Goal: Task Accomplishment & Management: Manage account settings

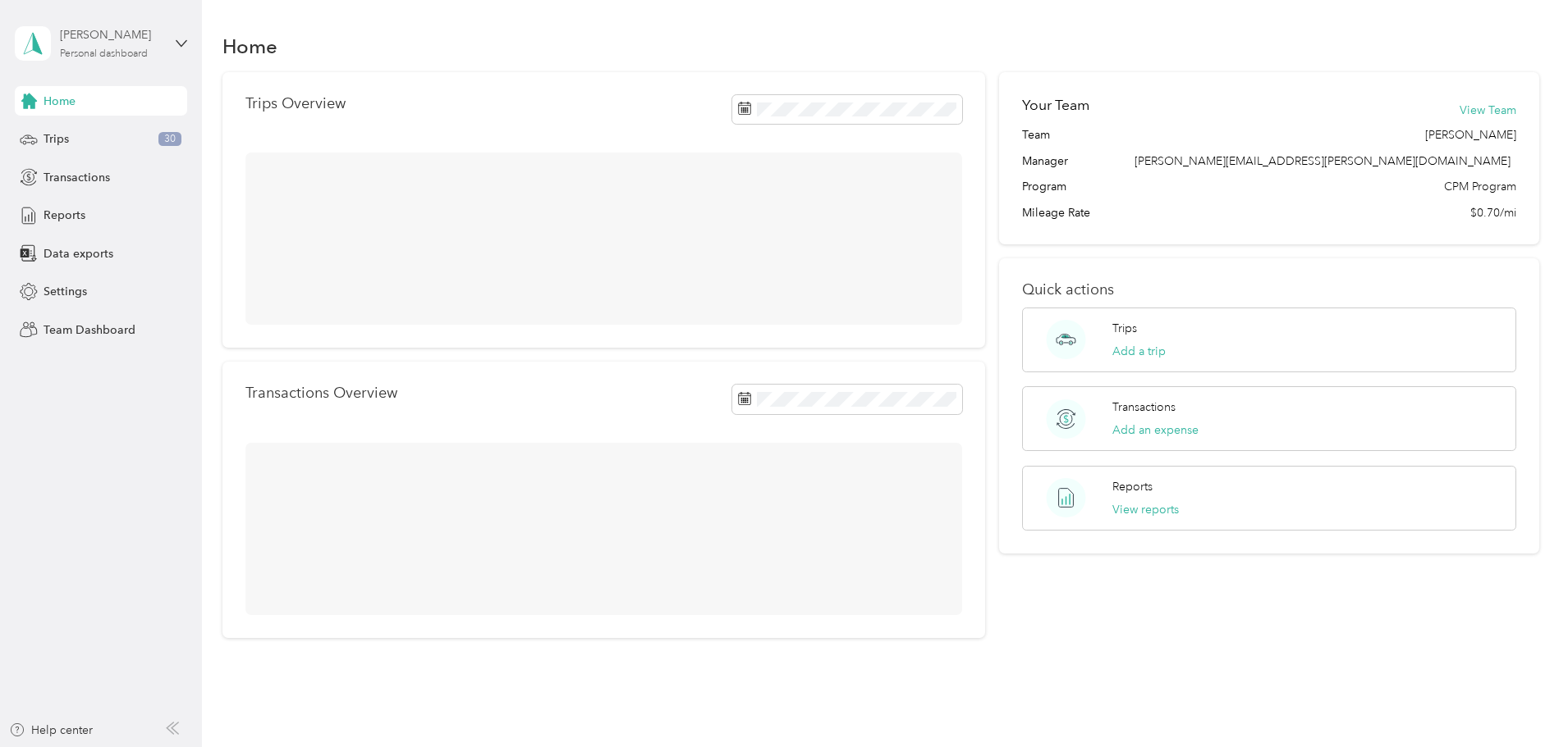
click at [134, 49] on div "Personal dashboard" at bounding box center [104, 54] width 88 height 10
click at [115, 127] on div "Team dashboard" at bounding box center [74, 134] width 88 height 17
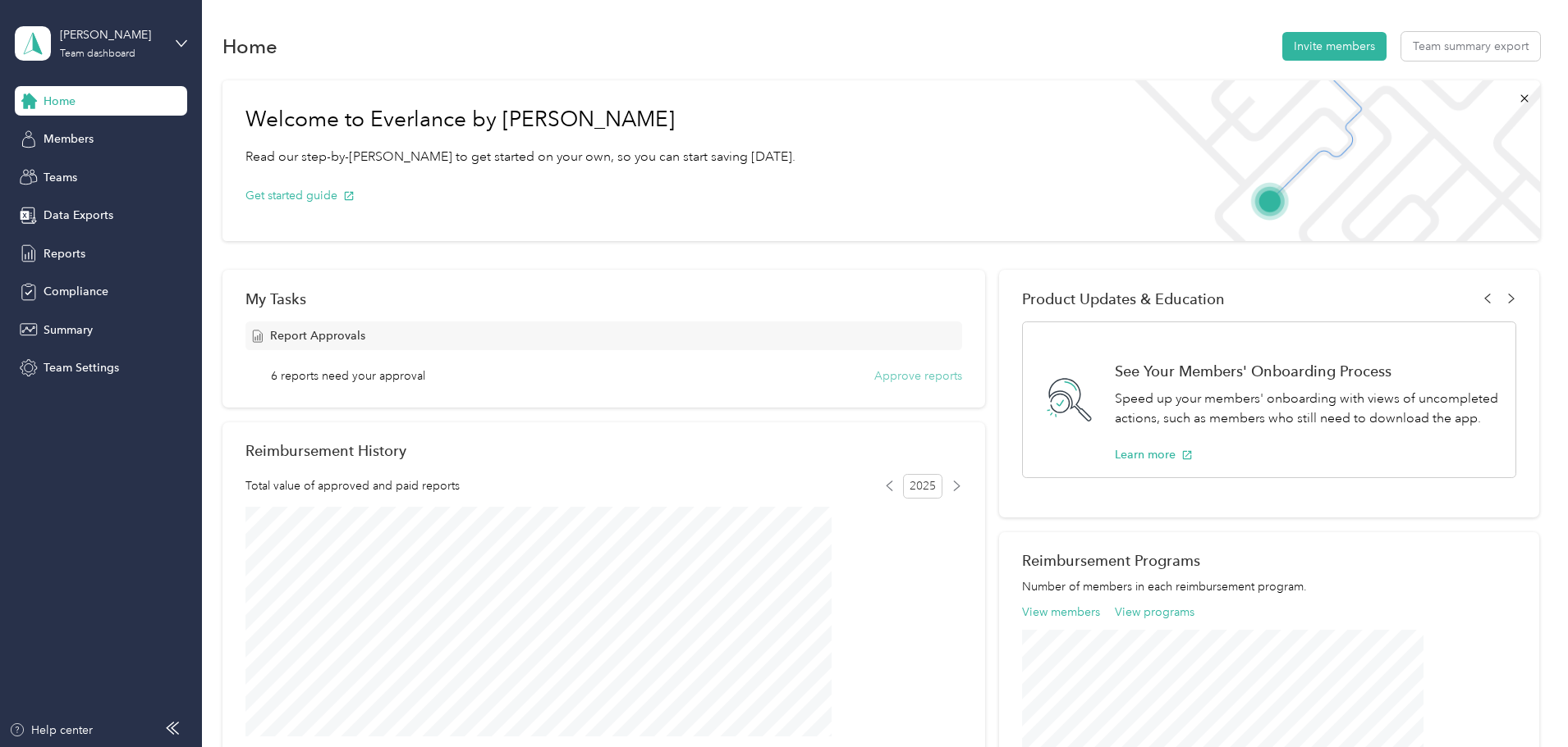
click at [889, 374] on button "Approve reports" at bounding box center [919, 376] width 88 height 17
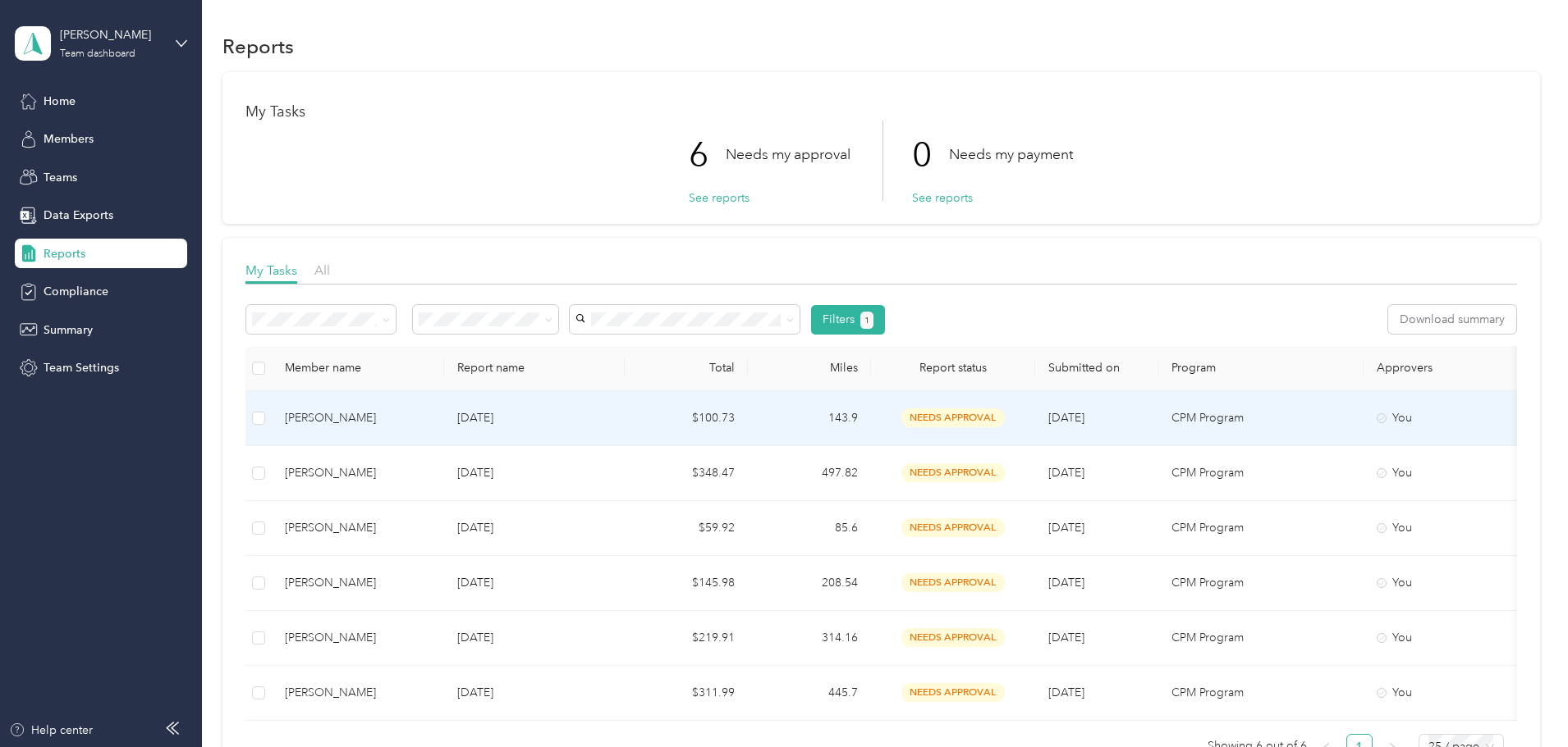
click at [747, 415] on td "$100.73" at bounding box center [686, 419] width 123 height 55
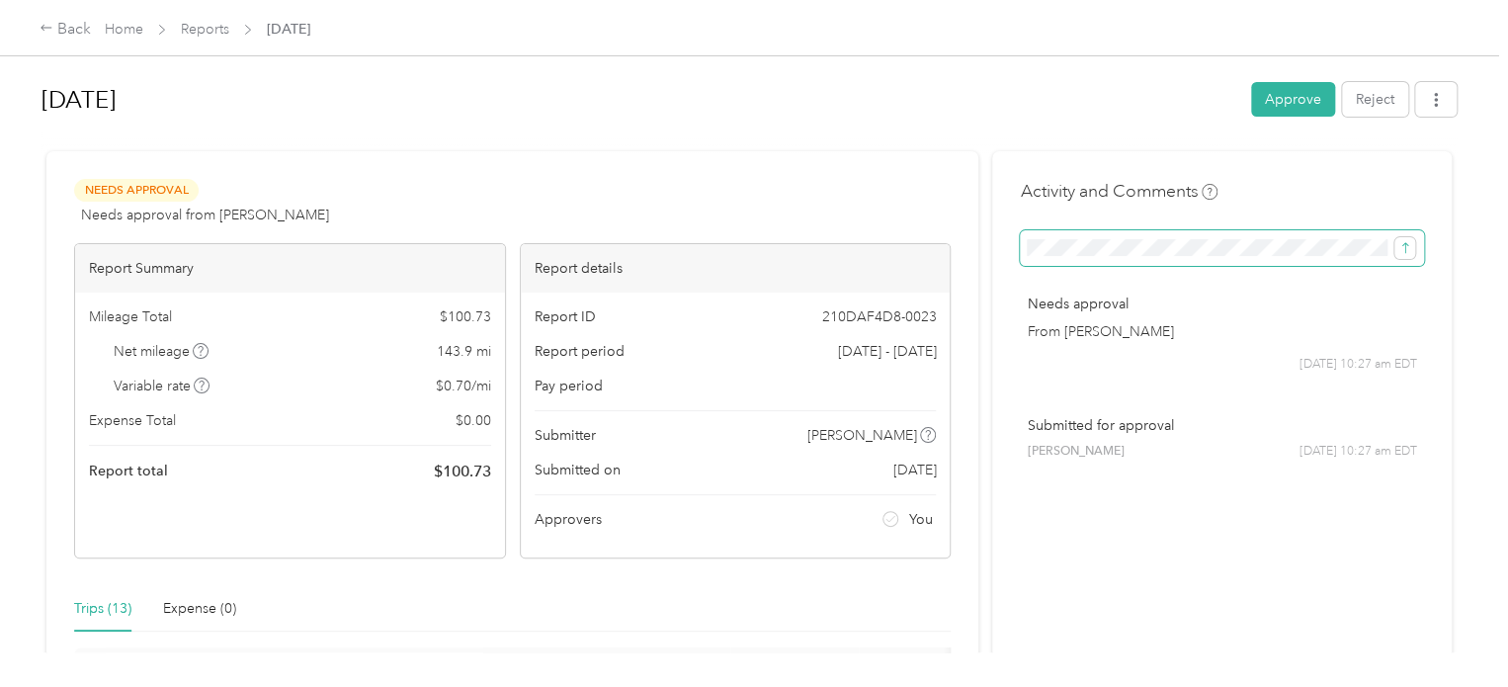
click at [1022, 251] on span at bounding box center [1222, 248] width 404 height 36
click at [1499, 250] on html "Back Home Reports [DATE] [DATE] Approve Reject Needs Approval Needs approval fr…" at bounding box center [749, 343] width 1499 height 687
click at [1381, 106] on button "Reject" at bounding box center [1375, 99] width 66 height 35
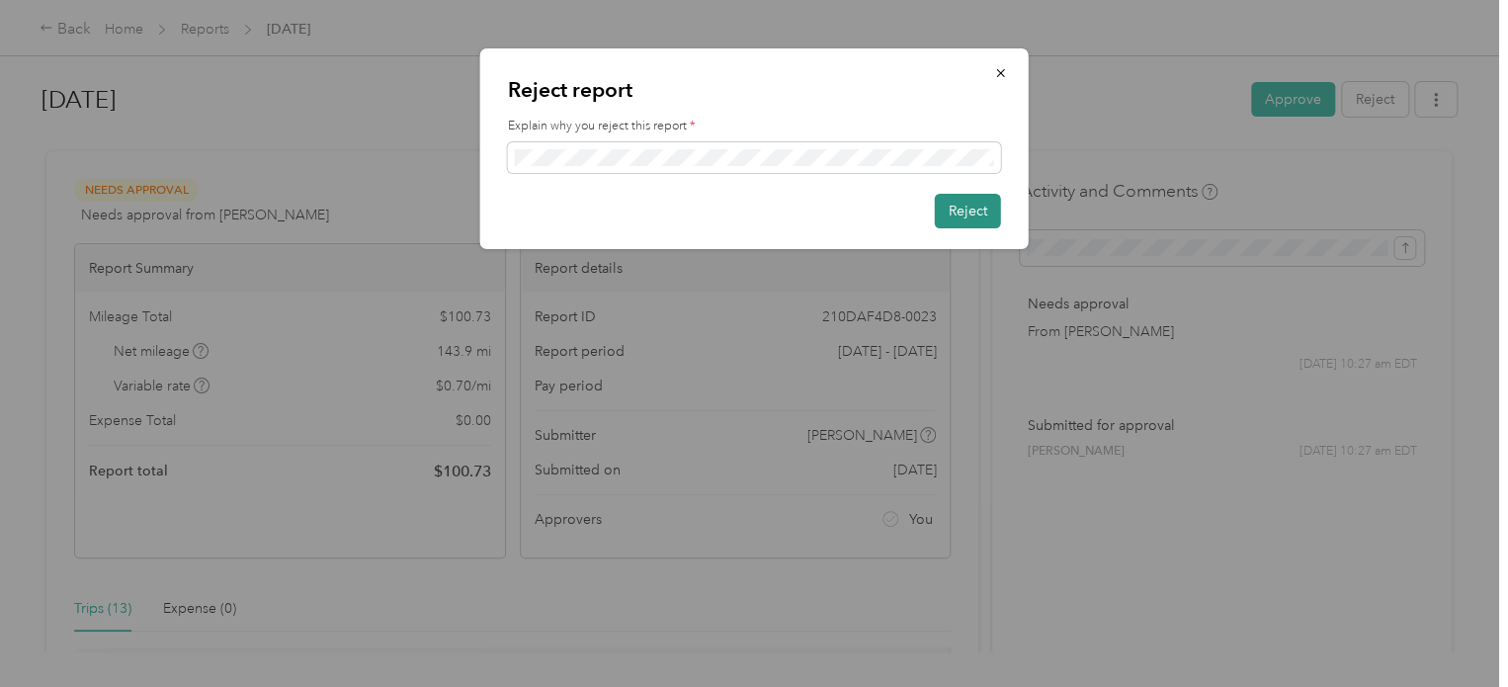
click at [957, 212] on button "Reject" at bounding box center [968, 211] width 66 height 35
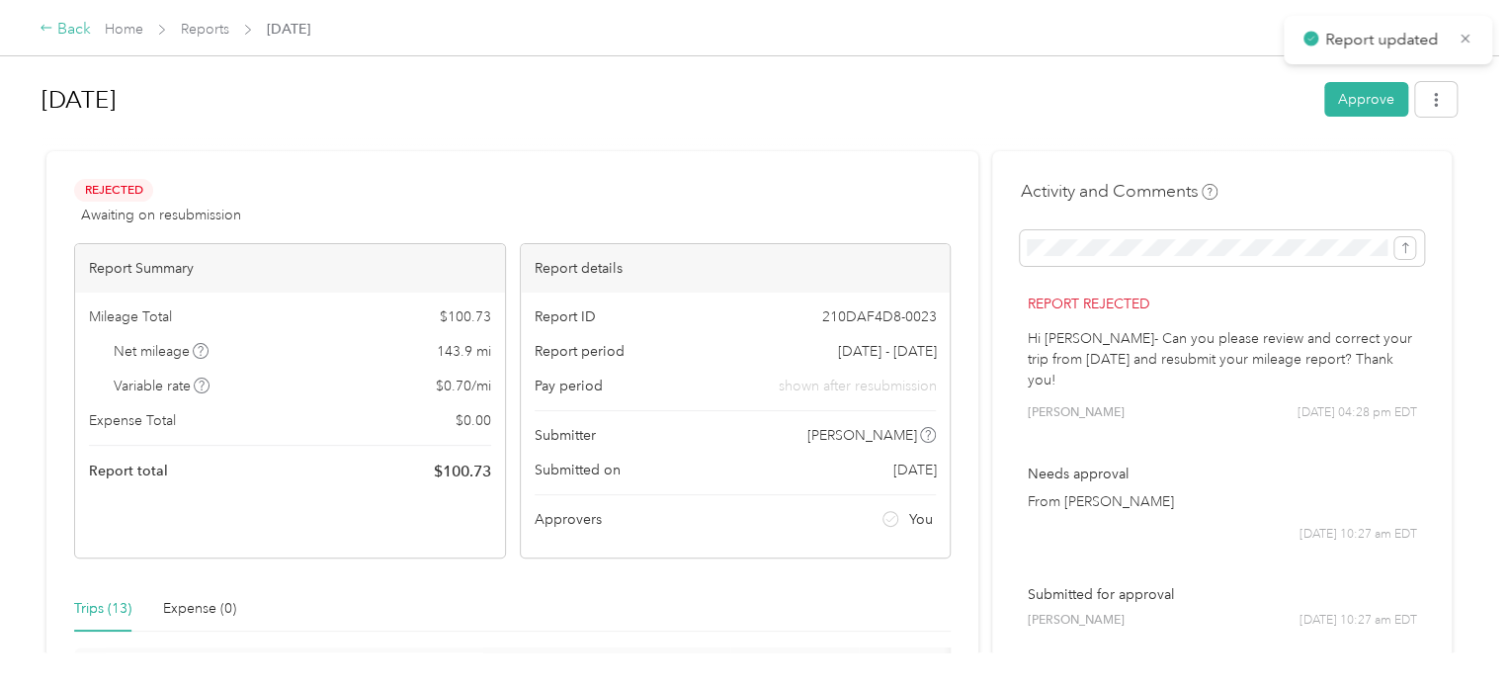
click at [67, 25] on div "Back" at bounding box center [65, 30] width 51 height 24
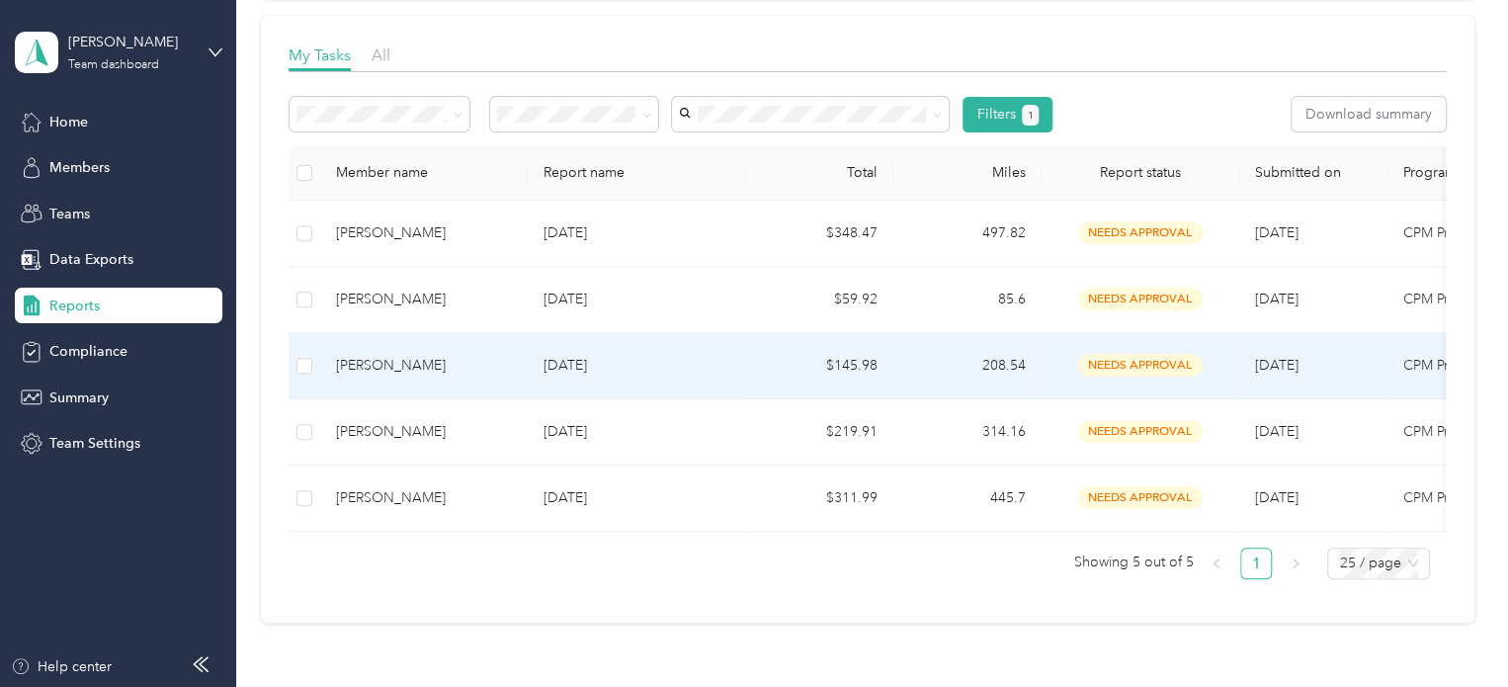
scroll to position [297, 0]
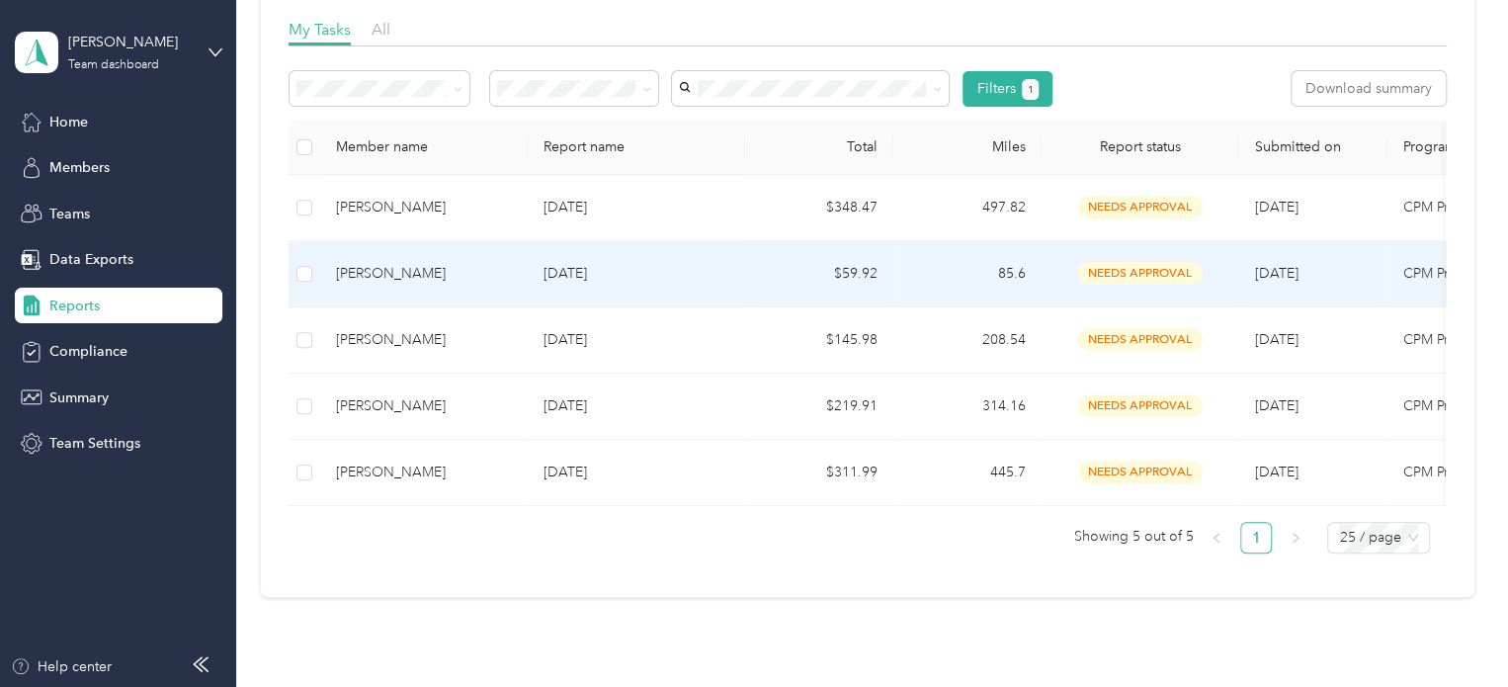
click at [471, 279] on div "[PERSON_NAME]" at bounding box center [424, 274] width 176 height 22
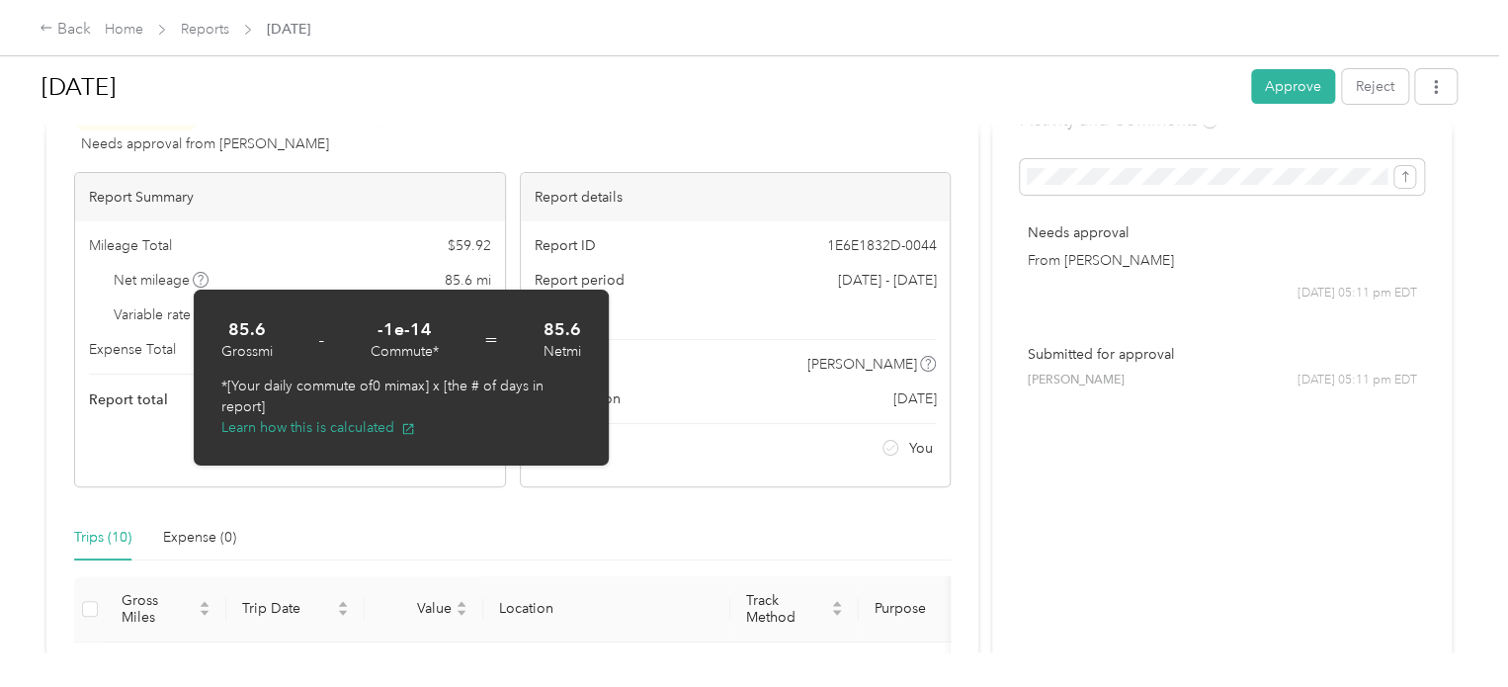
scroll to position [116, 0]
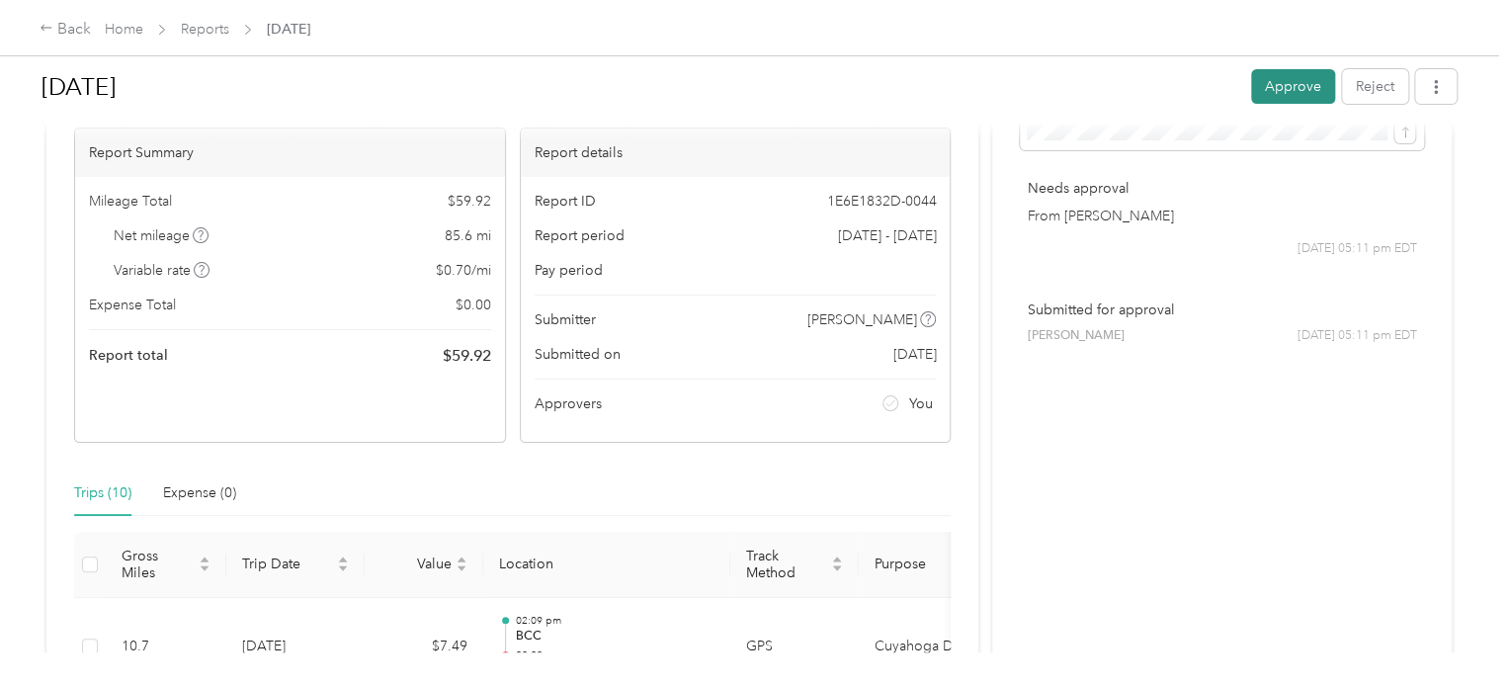
click at [1265, 87] on button "Approve" at bounding box center [1293, 86] width 84 height 35
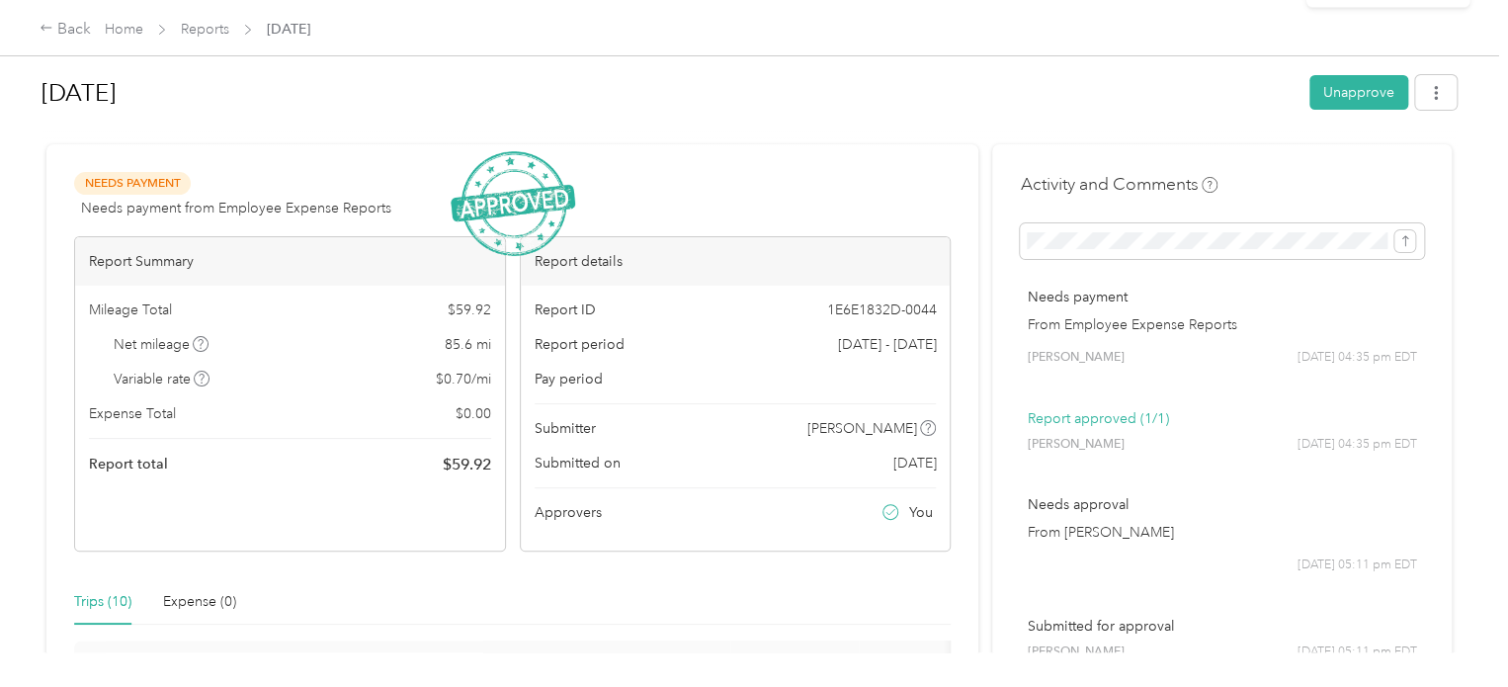
scroll to position [0, 0]
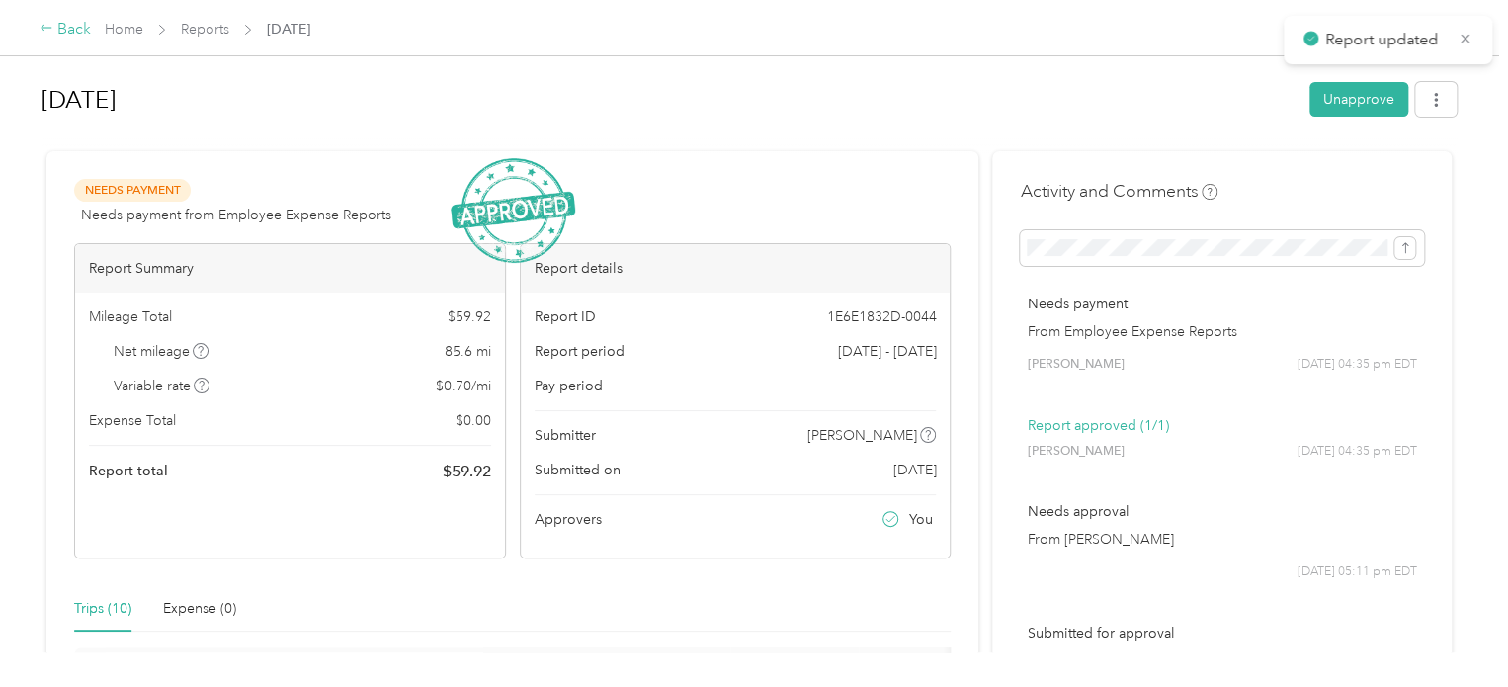
click at [65, 19] on div "Back" at bounding box center [65, 30] width 51 height 24
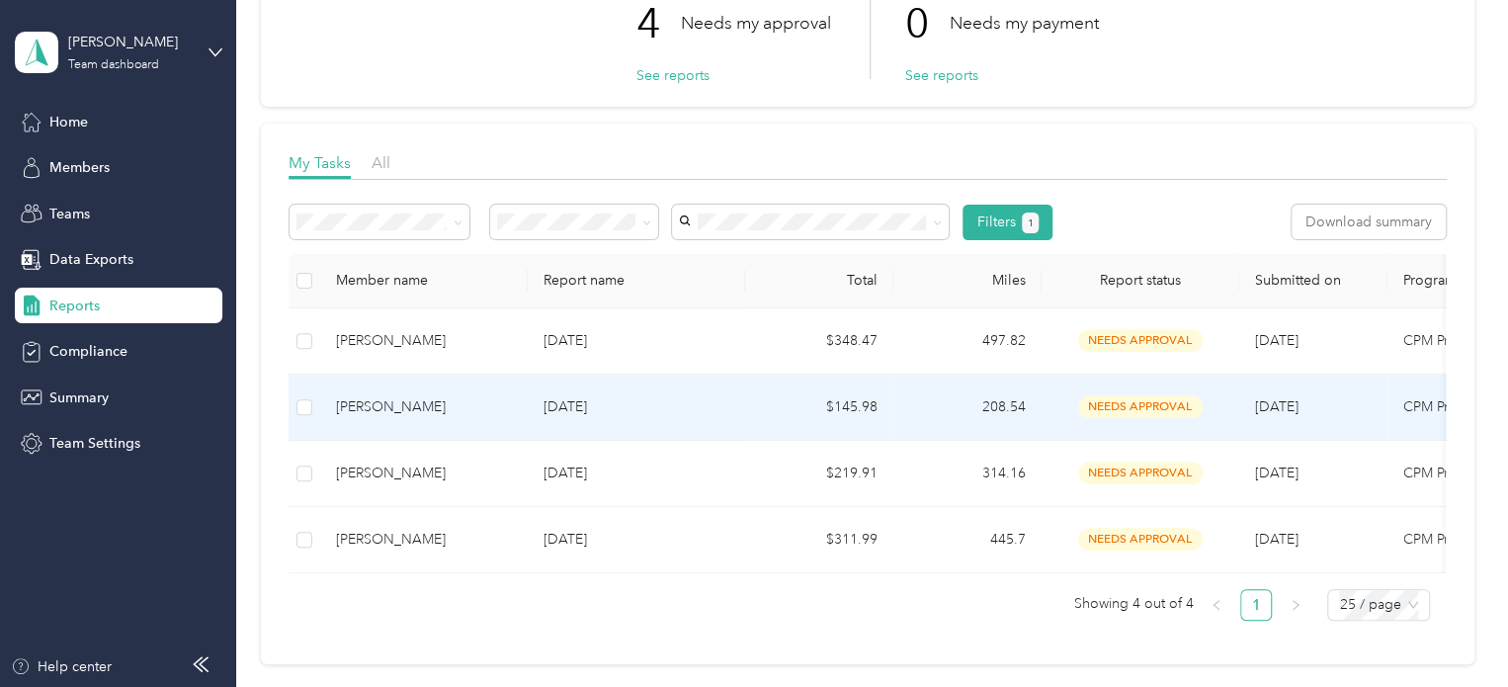
scroll to position [198, 0]
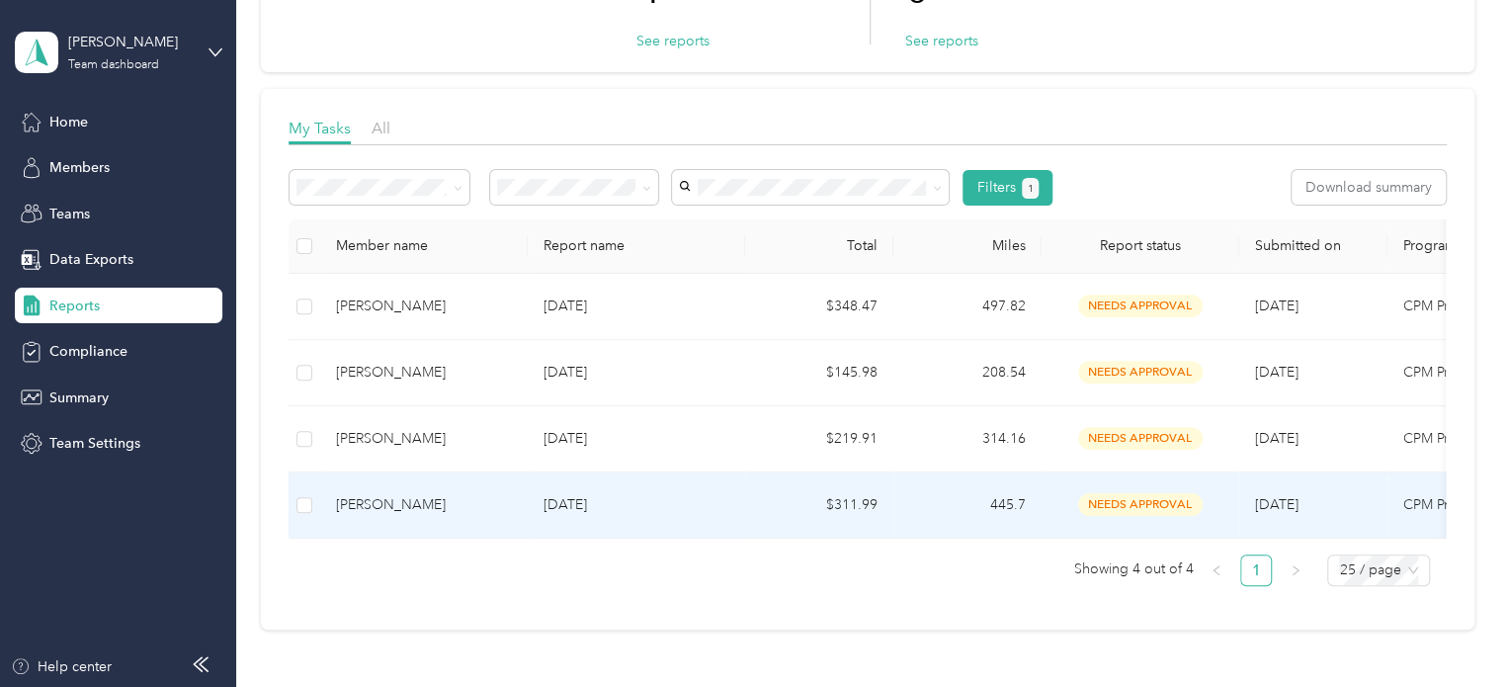
click at [438, 516] on td "[PERSON_NAME]" at bounding box center [424, 505] width 208 height 66
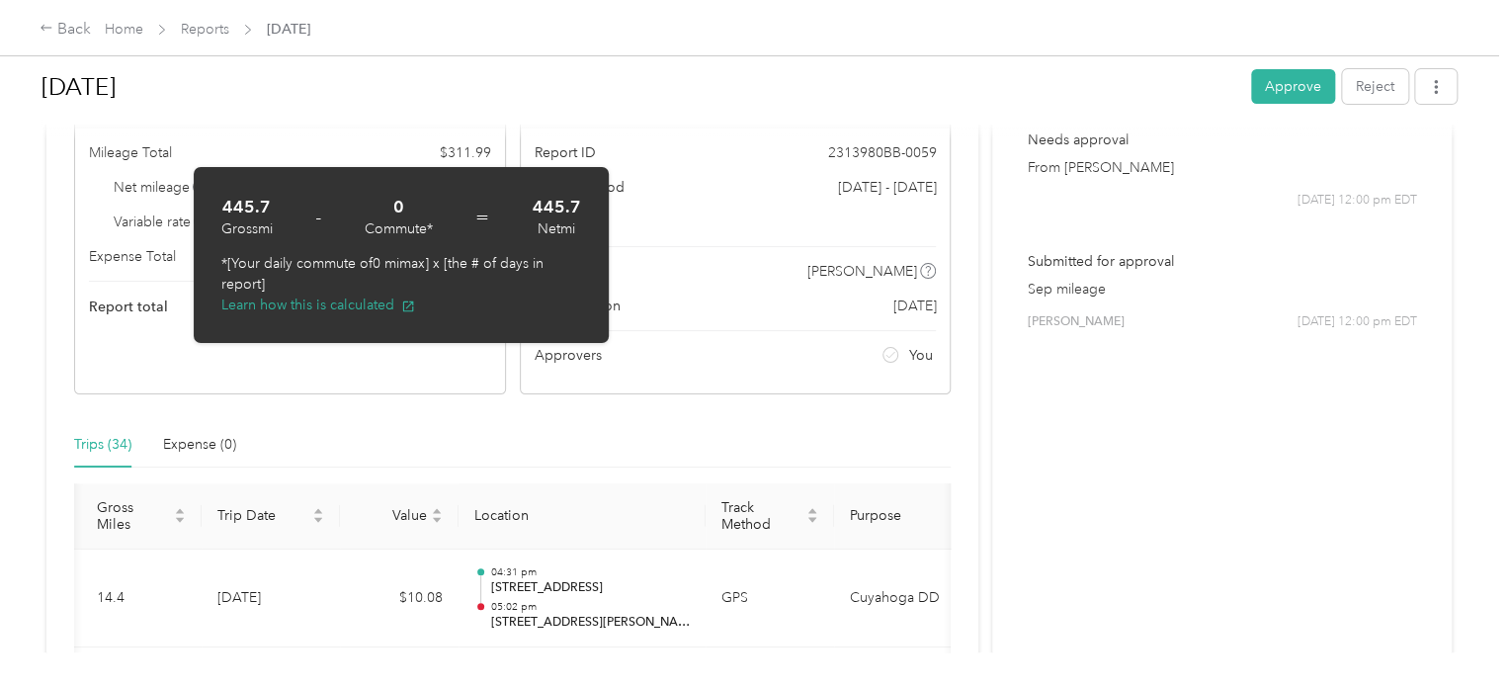
scroll to position [198, 0]
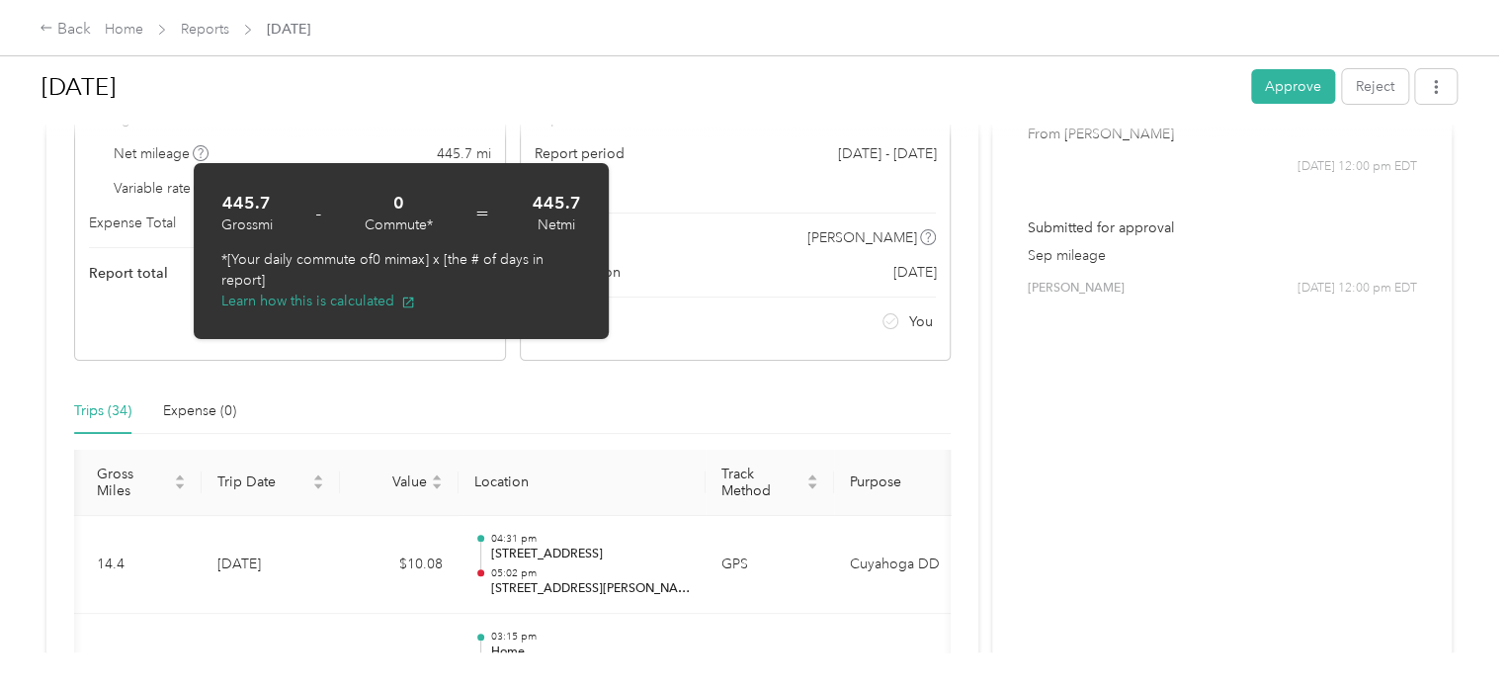
click at [823, 402] on div "Trips (34) Expense (0)" at bounding box center [512, 410] width 877 height 45
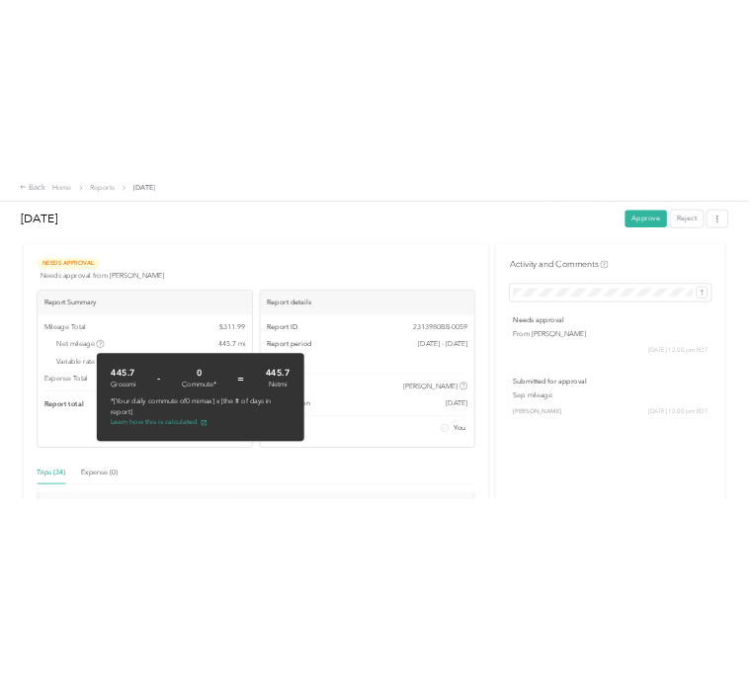
scroll to position [0, 0]
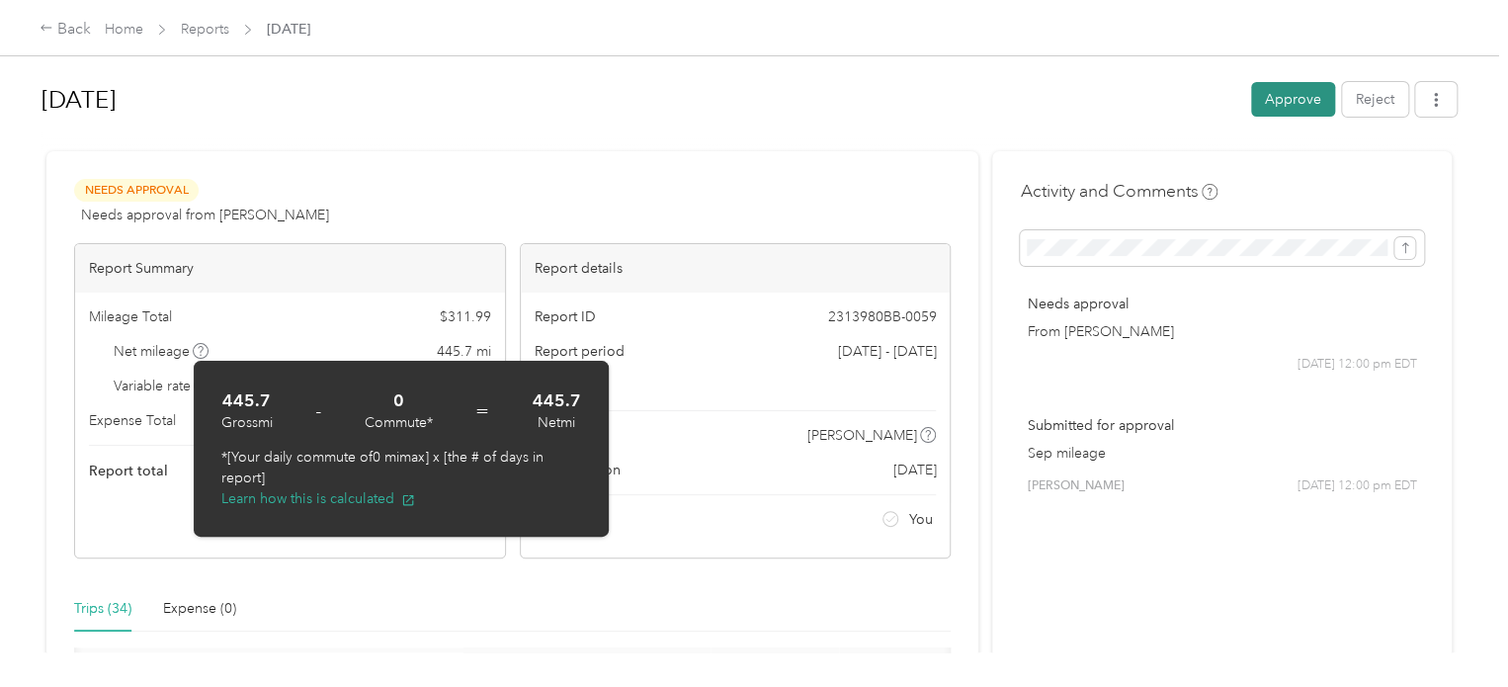
click at [1272, 98] on button "Approve" at bounding box center [1293, 99] width 84 height 35
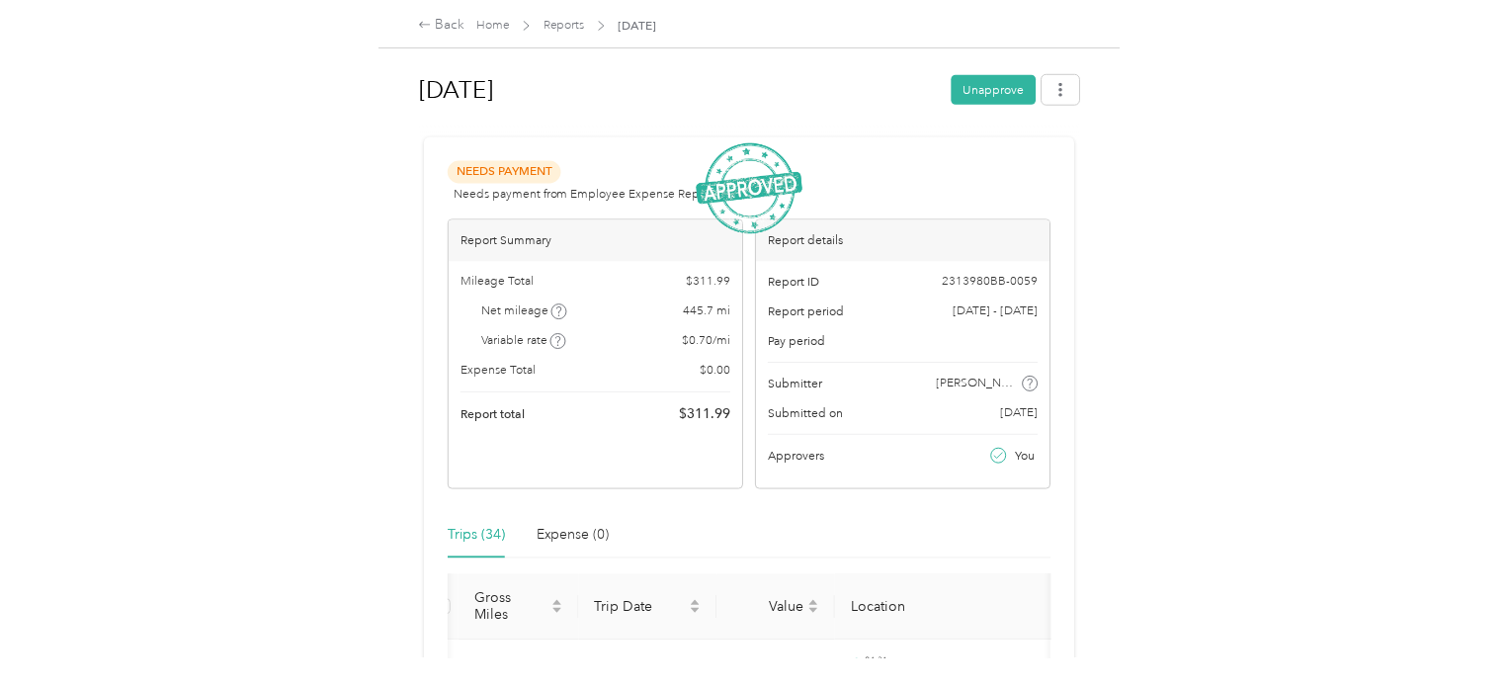
scroll to position [0, 20]
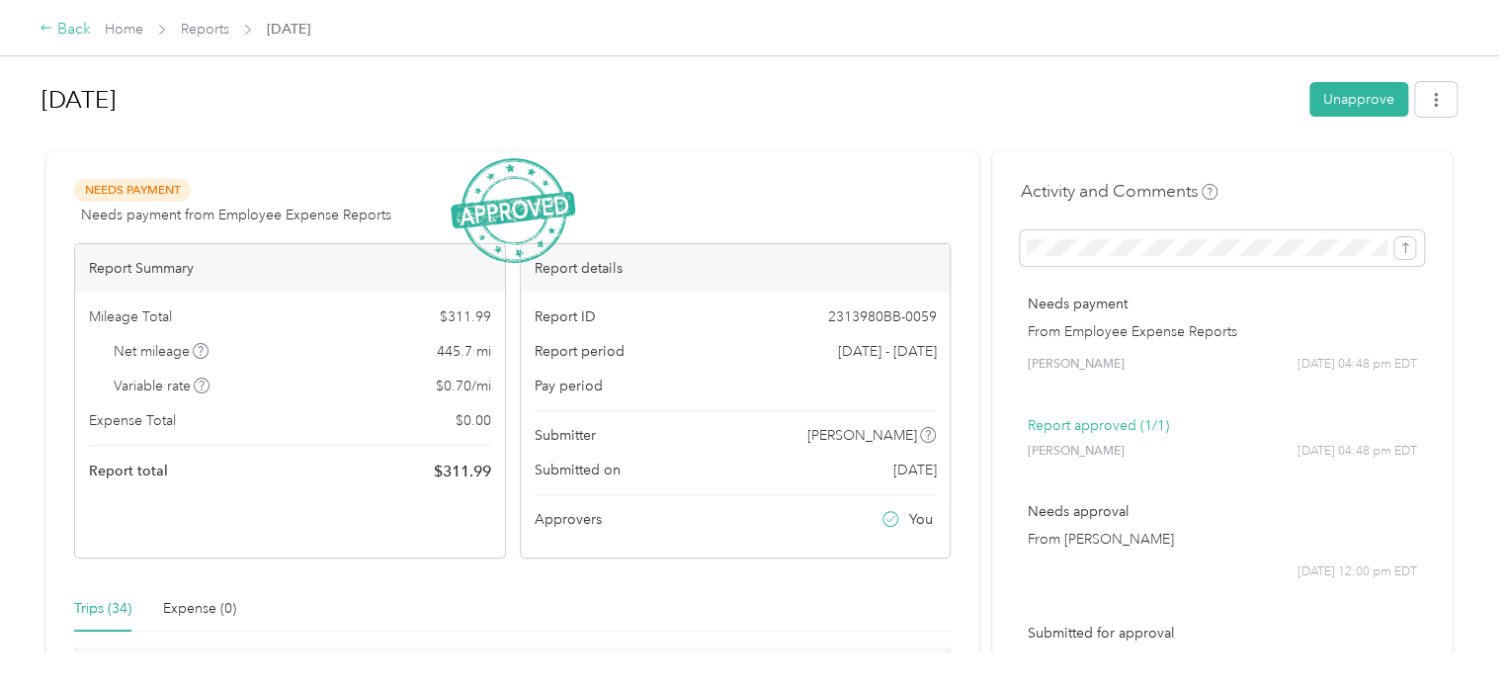
click at [47, 27] on icon at bounding box center [47, 28] width 14 height 14
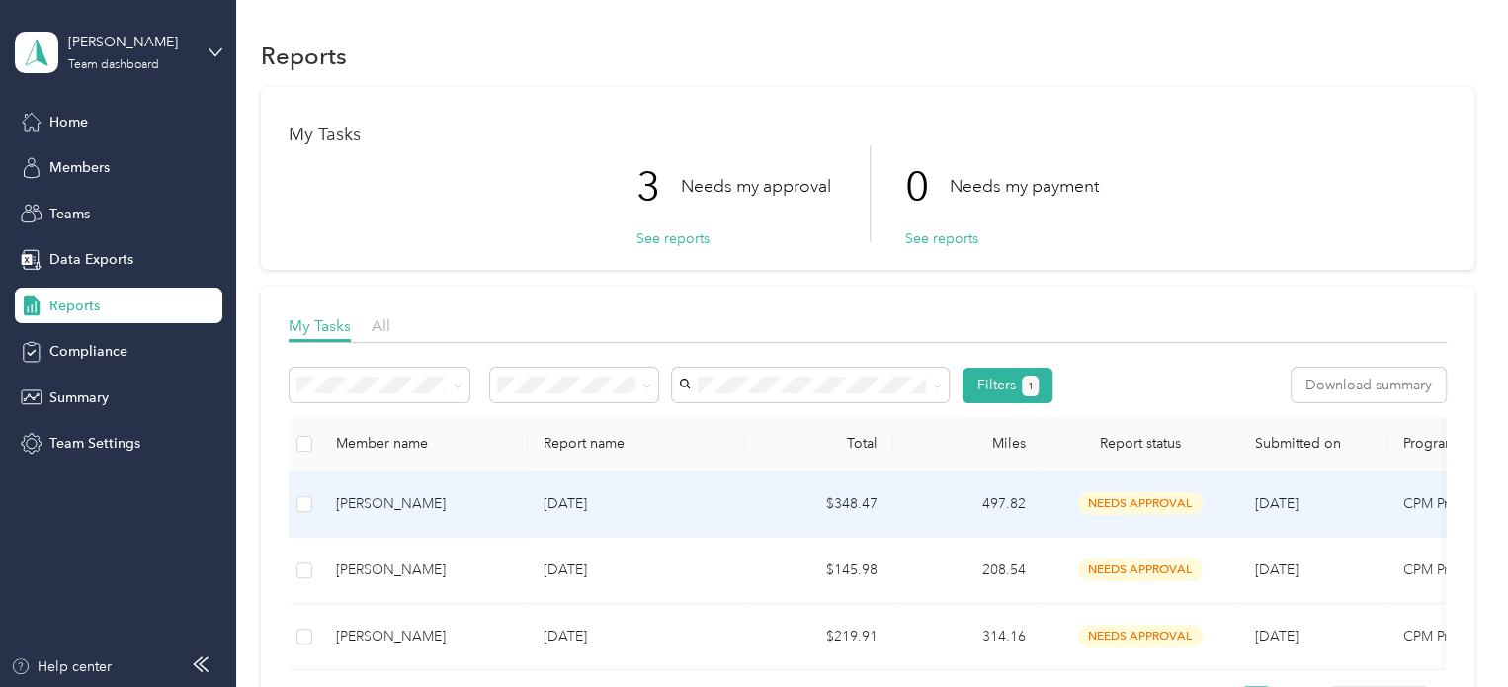
click at [446, 513] on div "[PERSON_NAME]" at bounding box center [424, 504] width 176 height 22
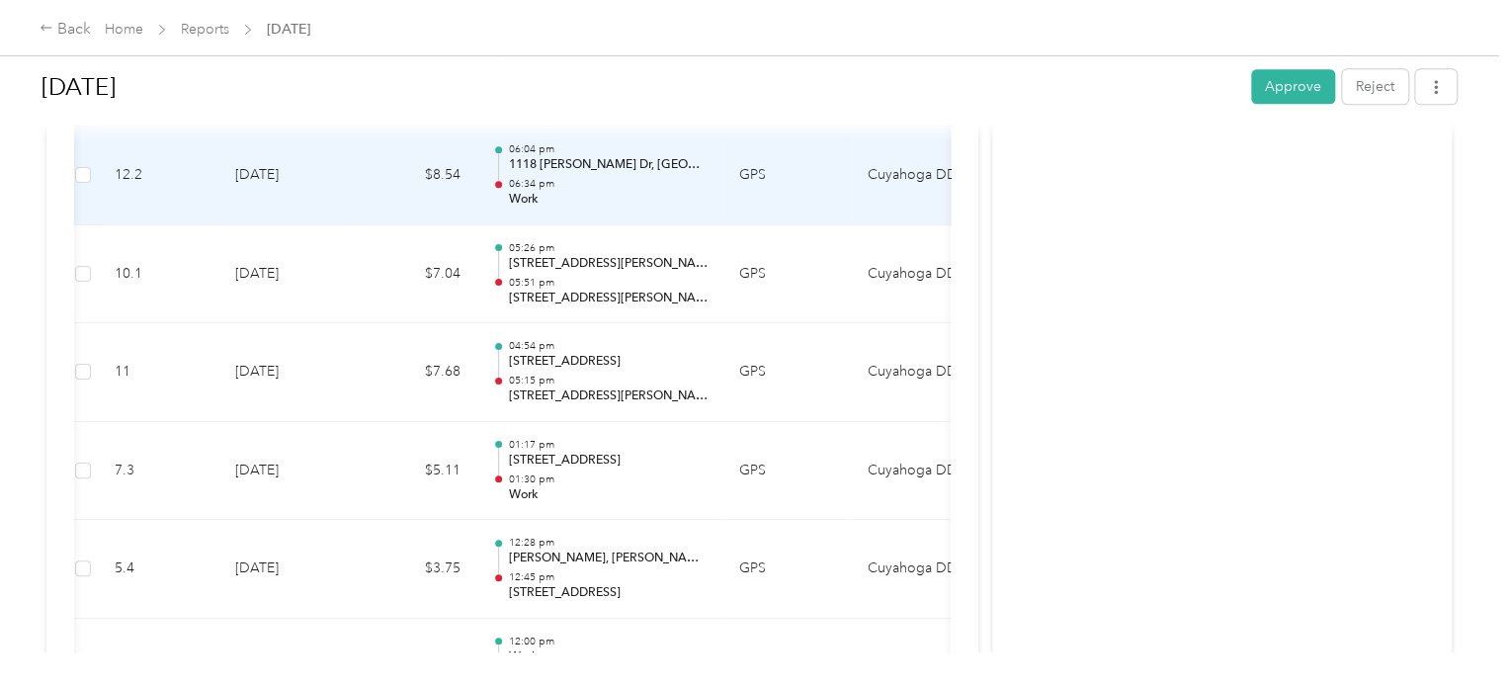
scroll to position [4717, 0]
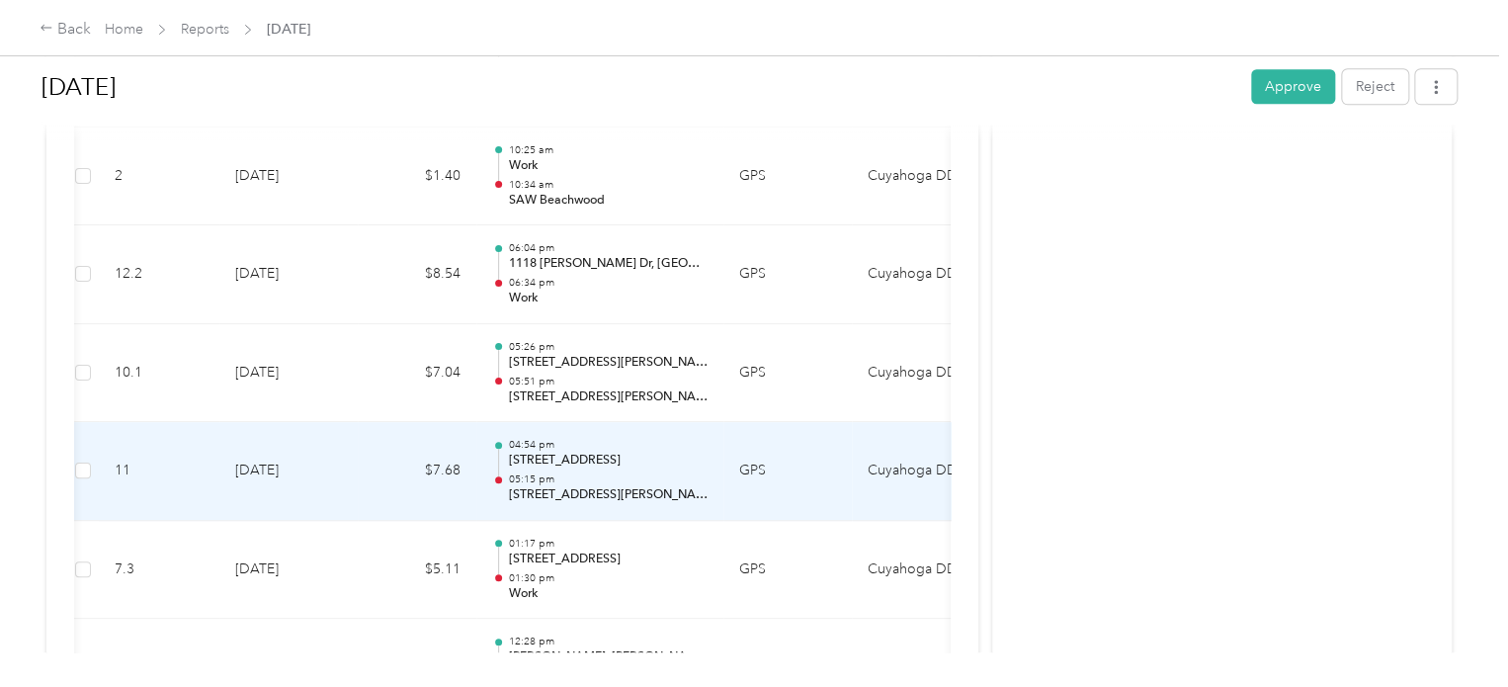
click at [609, 459] on div "04:54 pm [STREET_ADDRESS][PERSON_NAME] 05:15 pm [STREET_ADDRESS][PERSON_NAME]" at bounding box center [608, 471] width 200 height 66
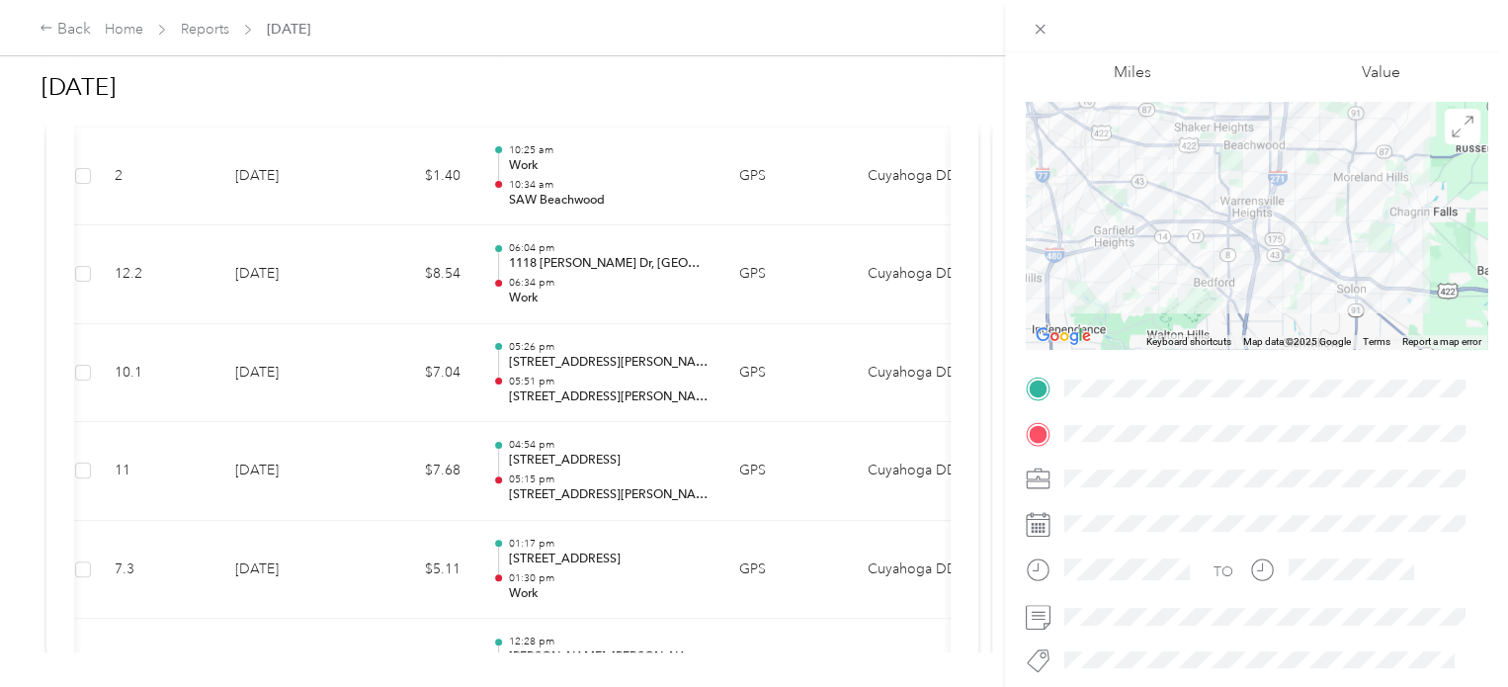
scroll to position [198, 0]
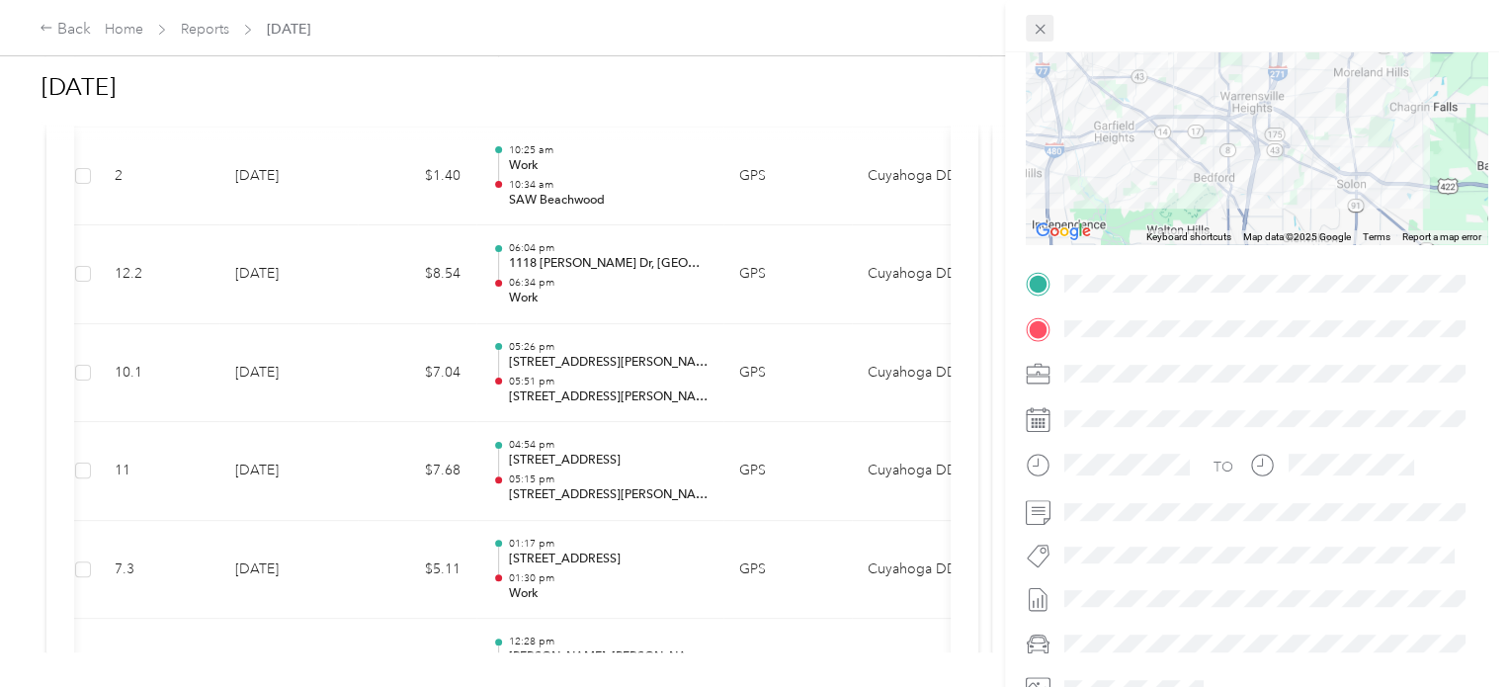
click at [1036, 27] on icon at bounding box center [1040, 29] width 17 height 17
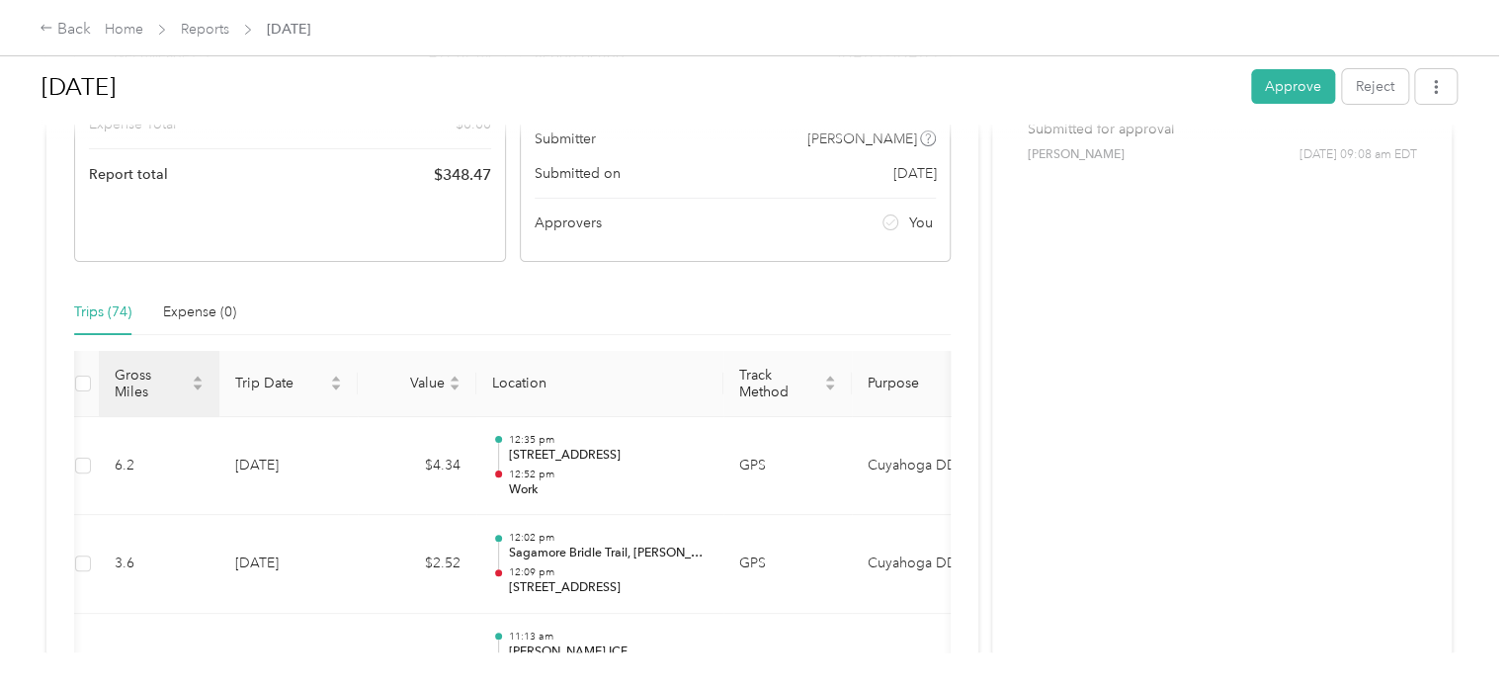
scroll to position [0, 0]
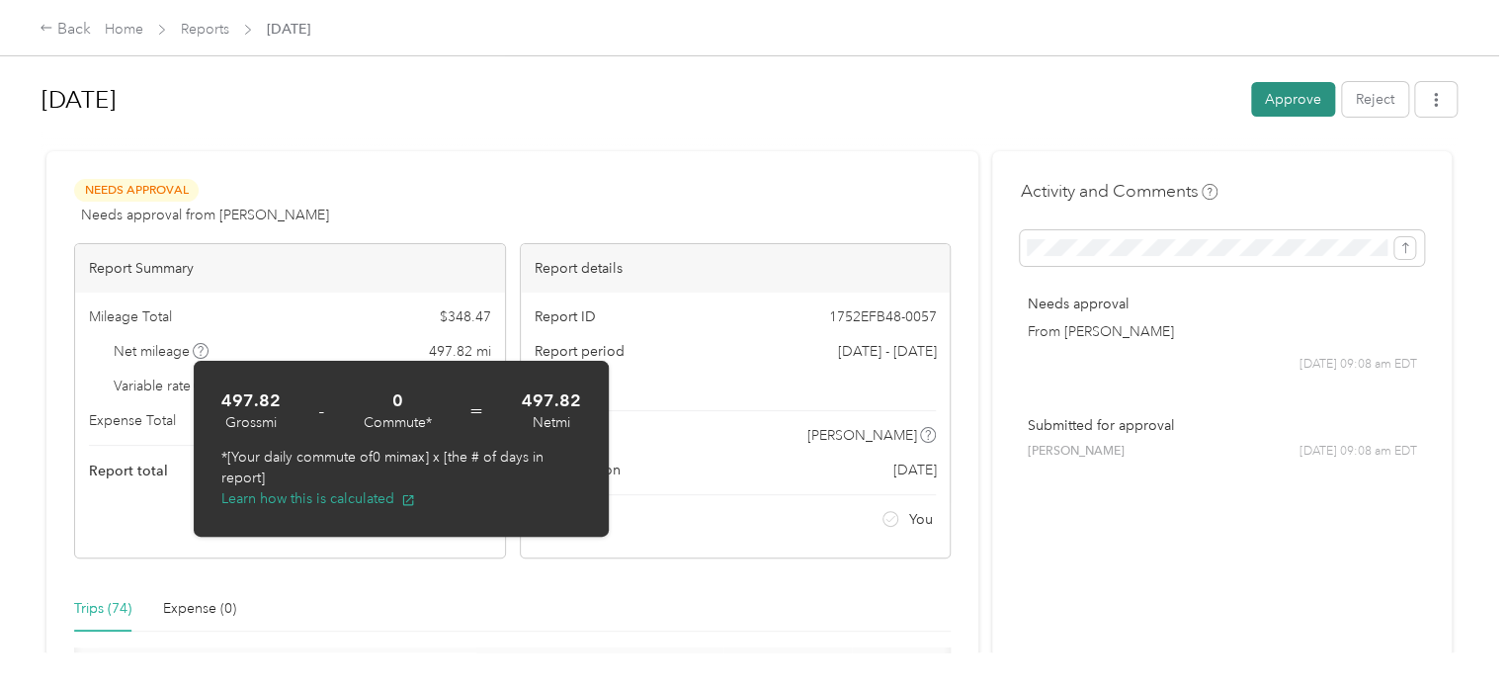
click at [1300, 93] on button "Approve" at bounding box center [1293, 99] width 84 height 35
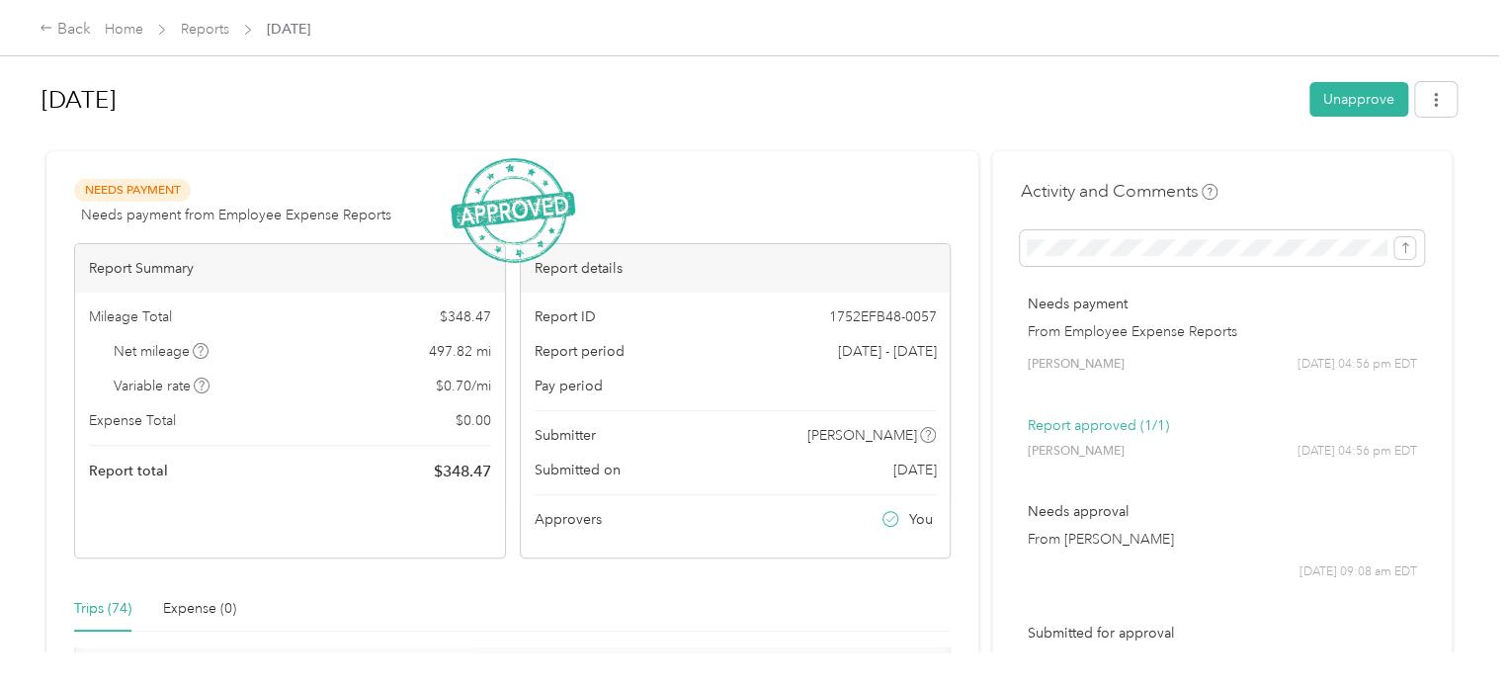
click at [64, 14] on div "Back Home Reports [DATE]" at bounding box center [754, 27] width 1508 height 55
click at [63, 19] on div "Back" at bounding box center [65, 30] width 51 height 24
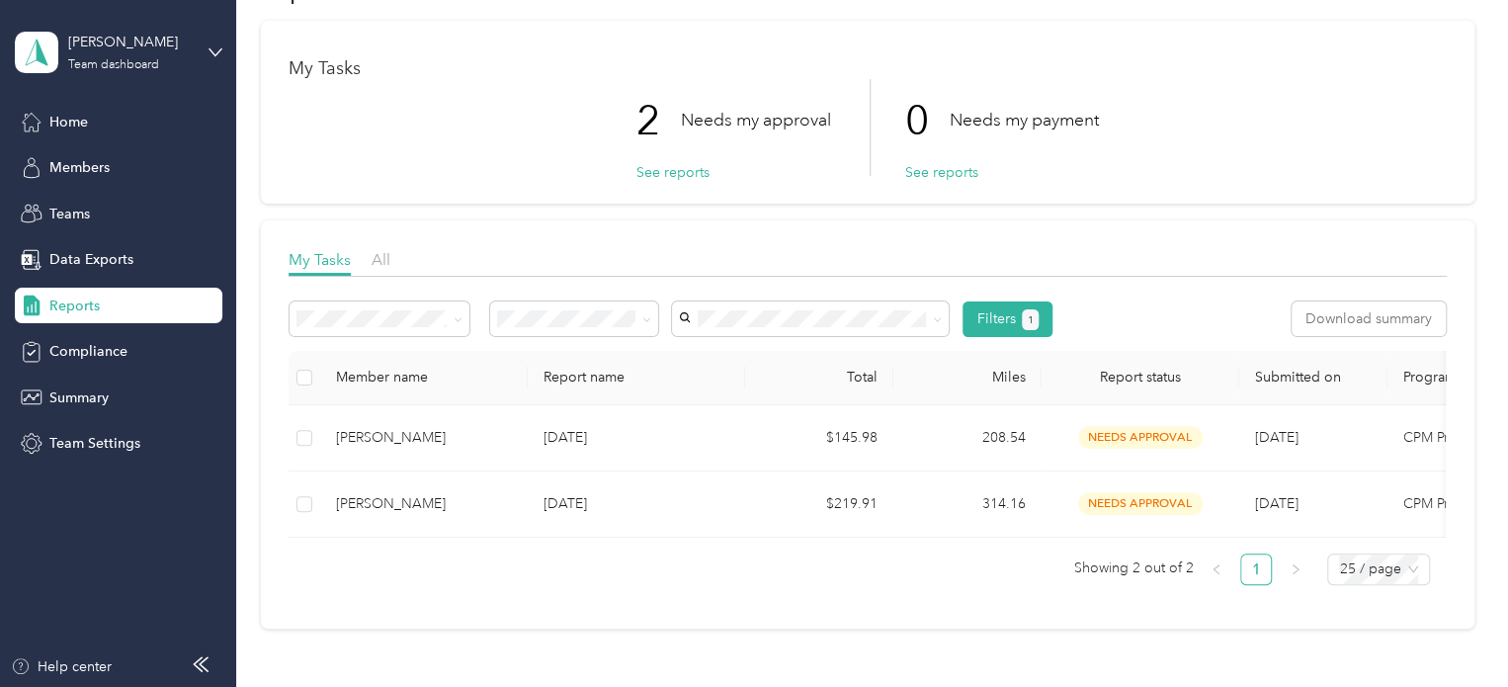
scroll to position [198, 0]
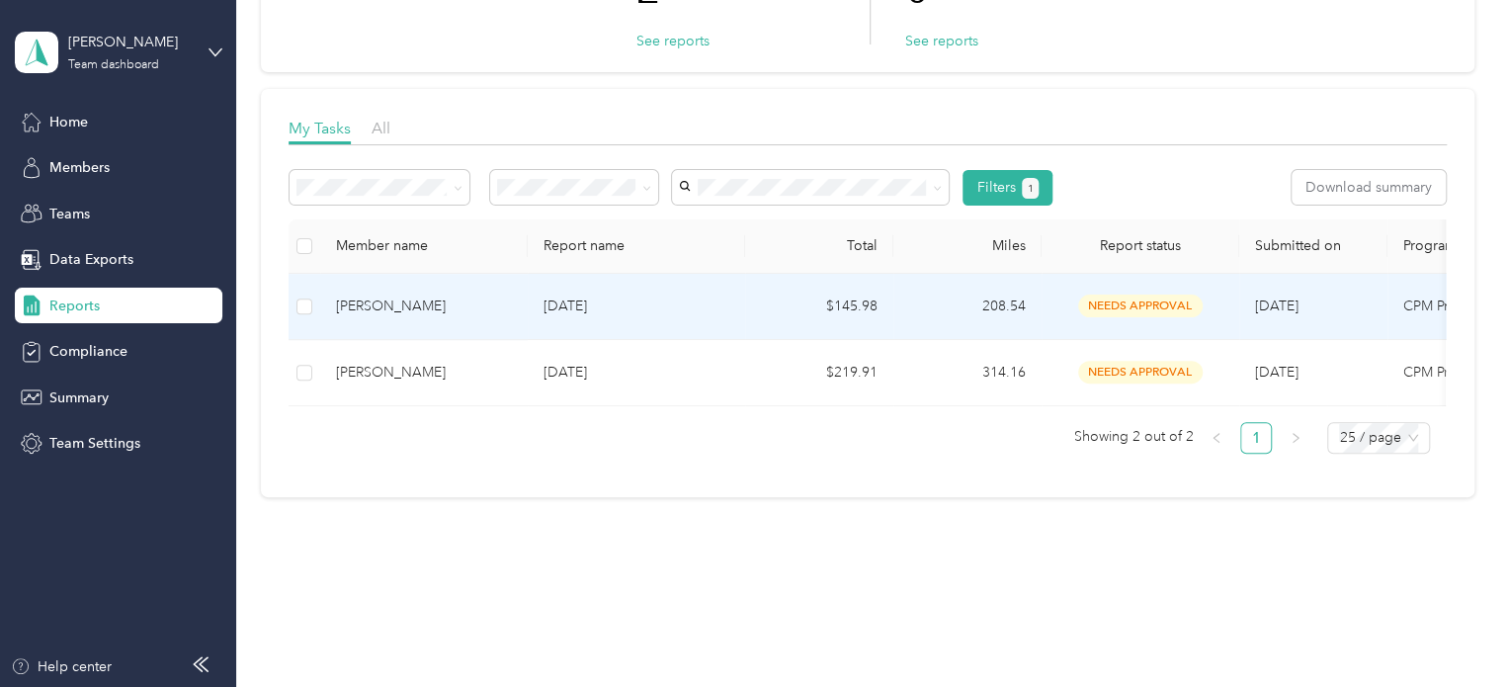
click at [455, 300] on div "[PERSON_NAME]" at bounding box center [424, 307] width 176 height 22
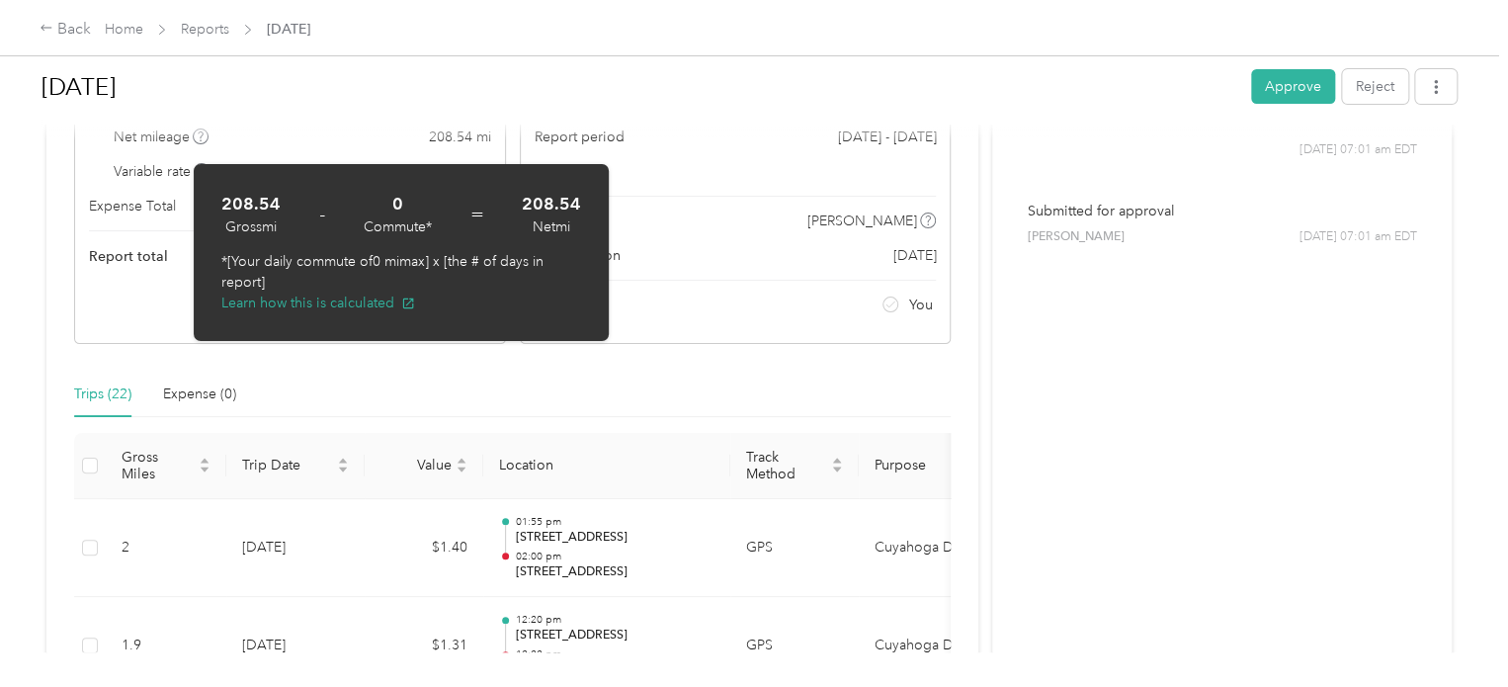
scroll to position [198, 0]
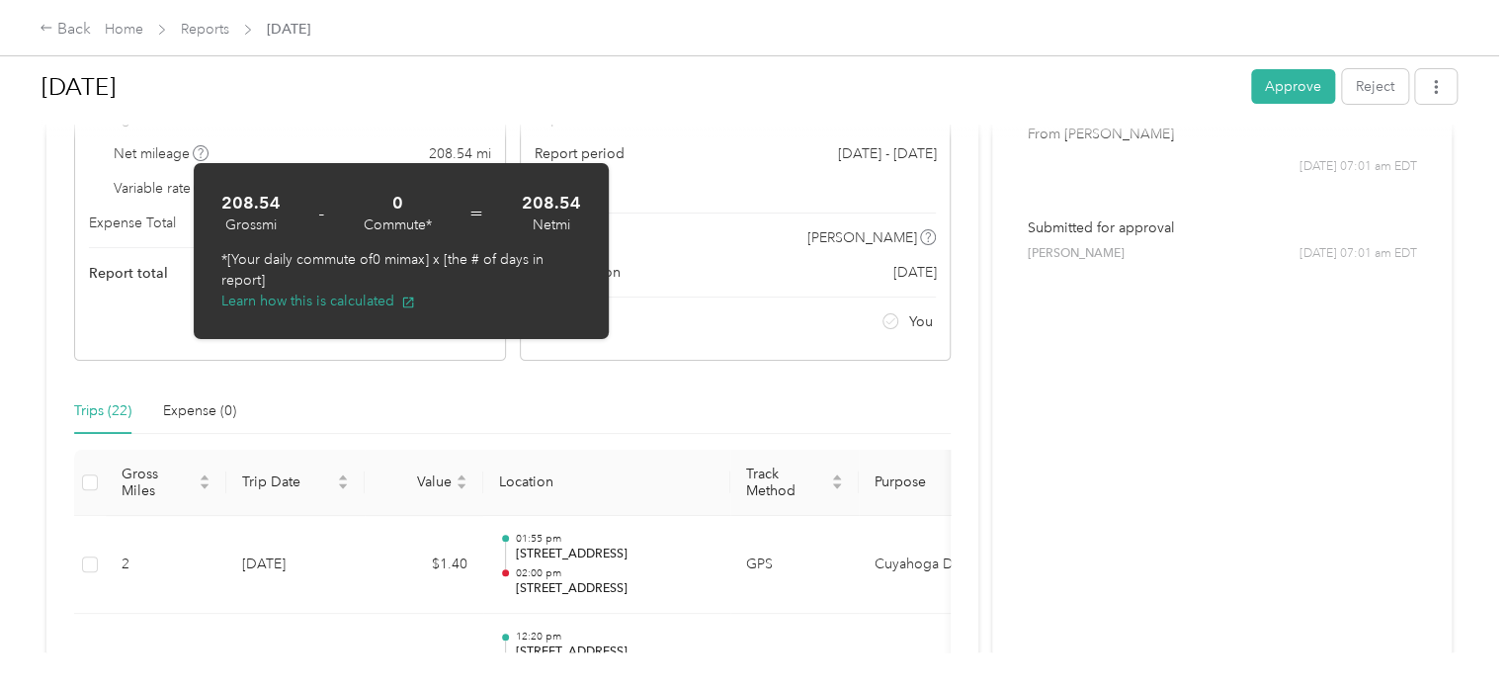
click at [378, 402] on div "Trips (22) Expense (0)" at bounding box center [512, 410] width 877 height 45
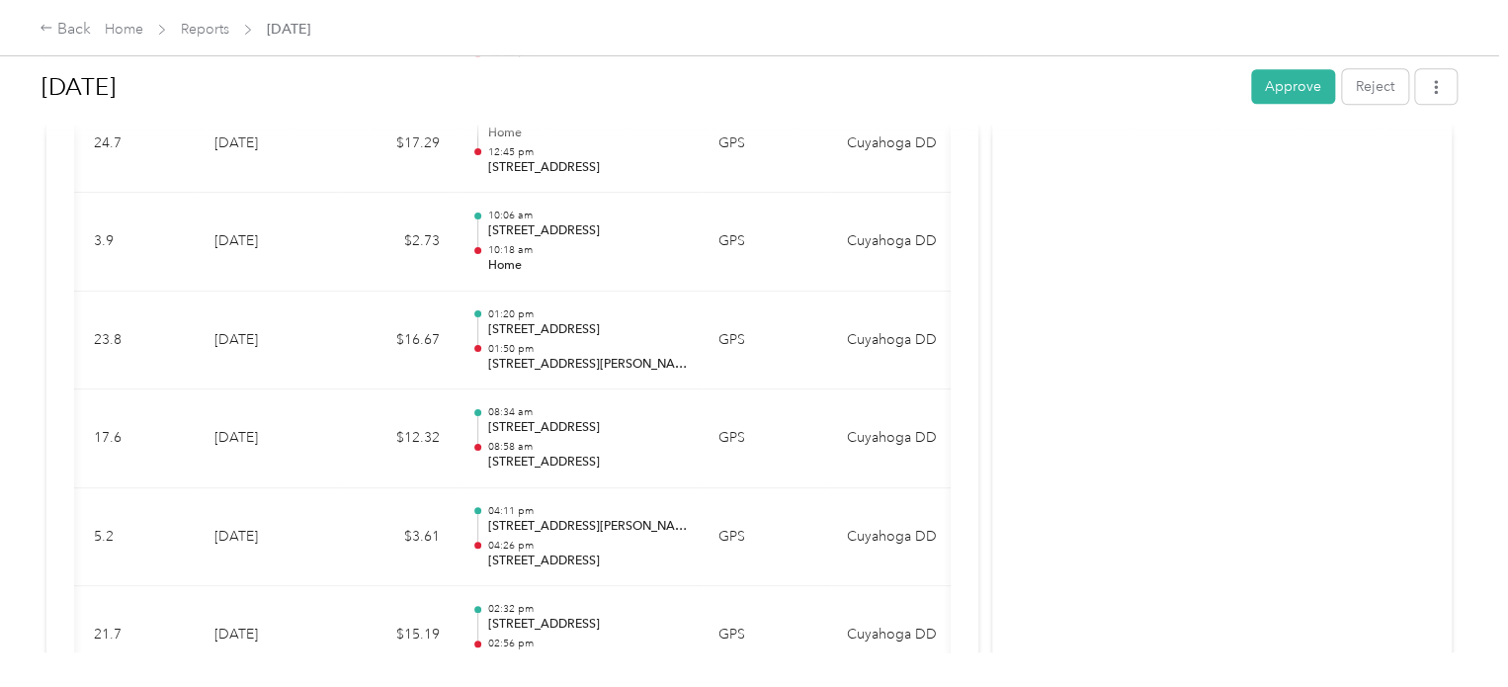
scroll to position [701, 0]
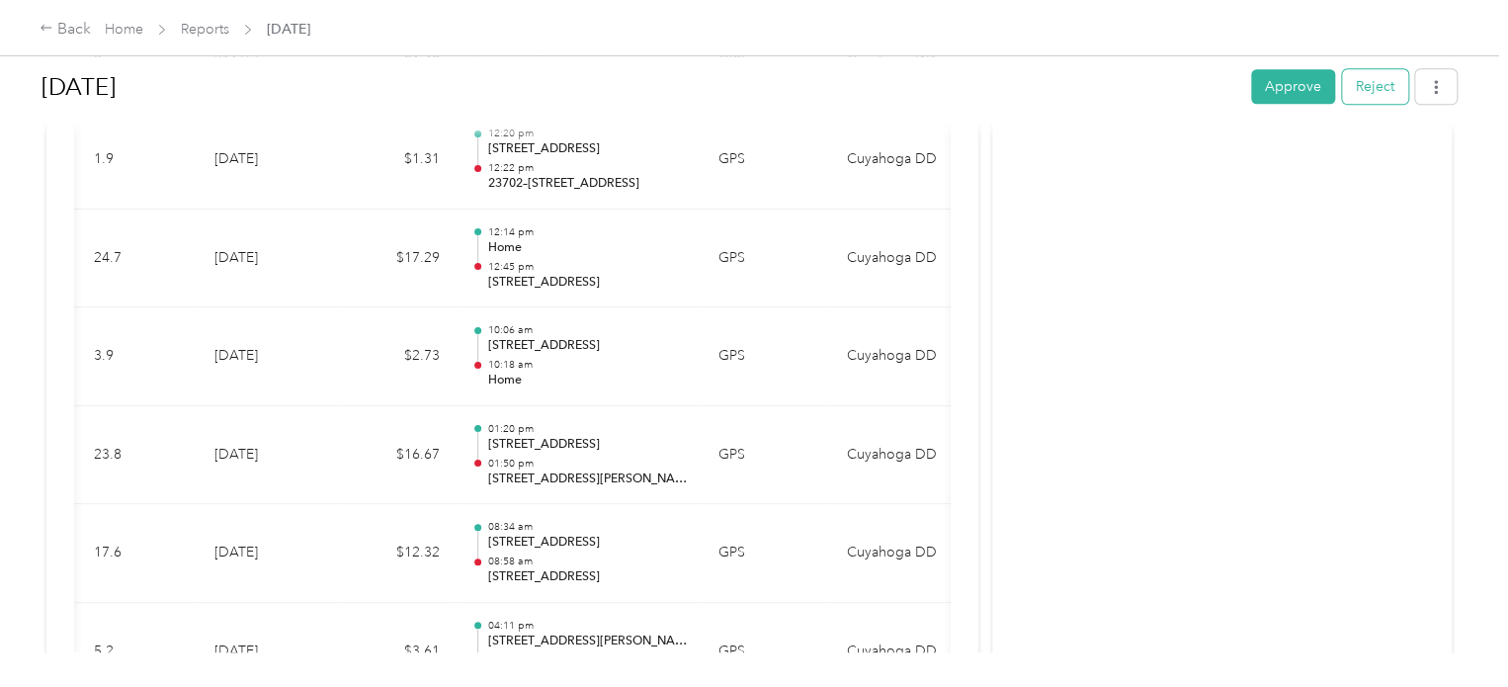
click at [1383, 91] on button "Reject" at bounding box center [1375, 86] width 66 height 35
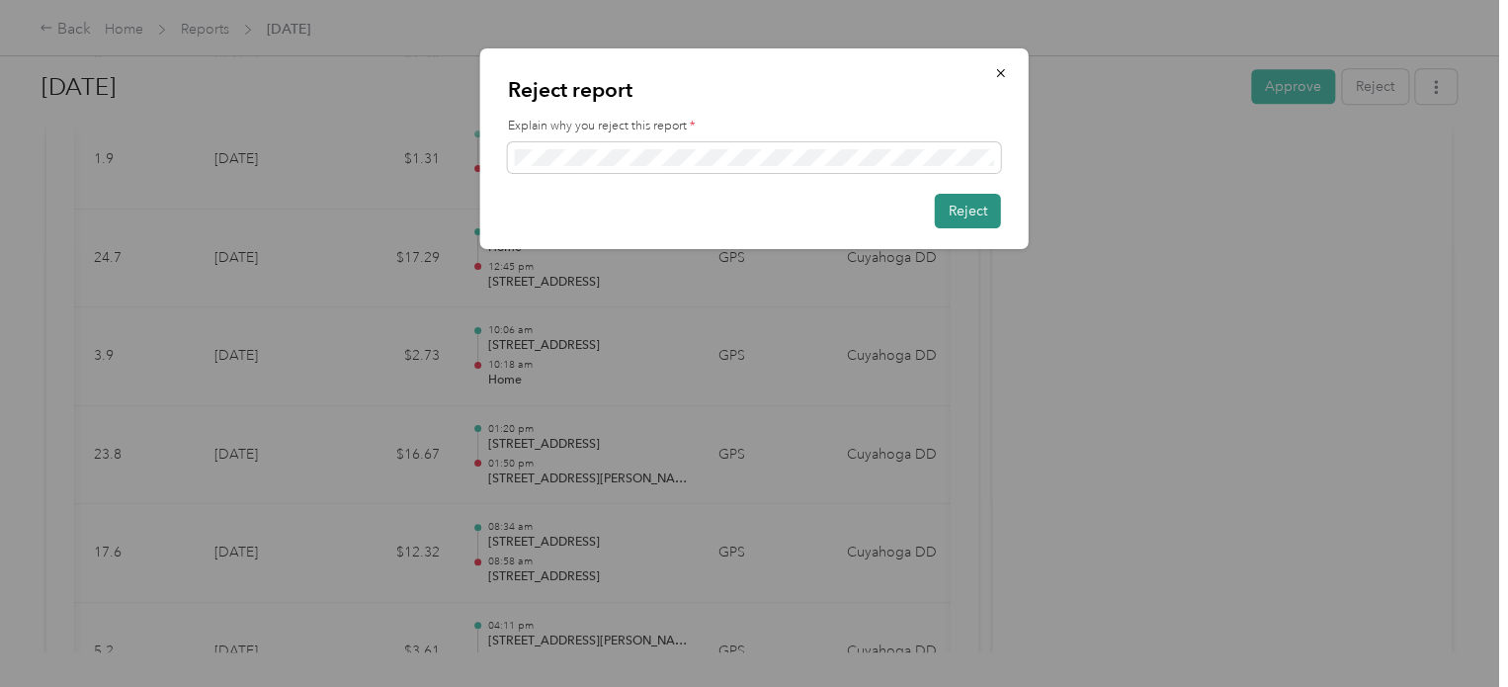
click at [959, 207] on button "Reject" at bounding box center [968, 211] width 66 height 35
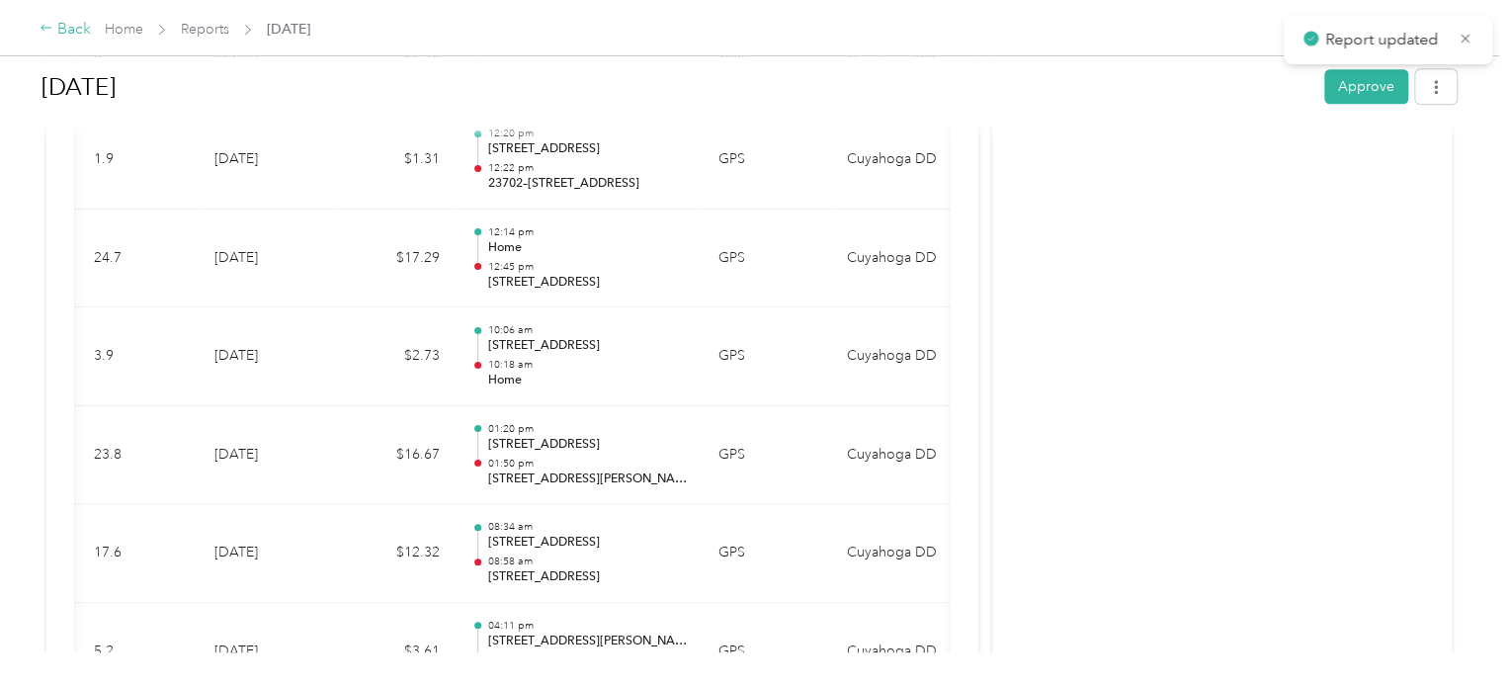
click at [46, 19] on div "Back" at bounding box center [65, 30] width 51 height 24
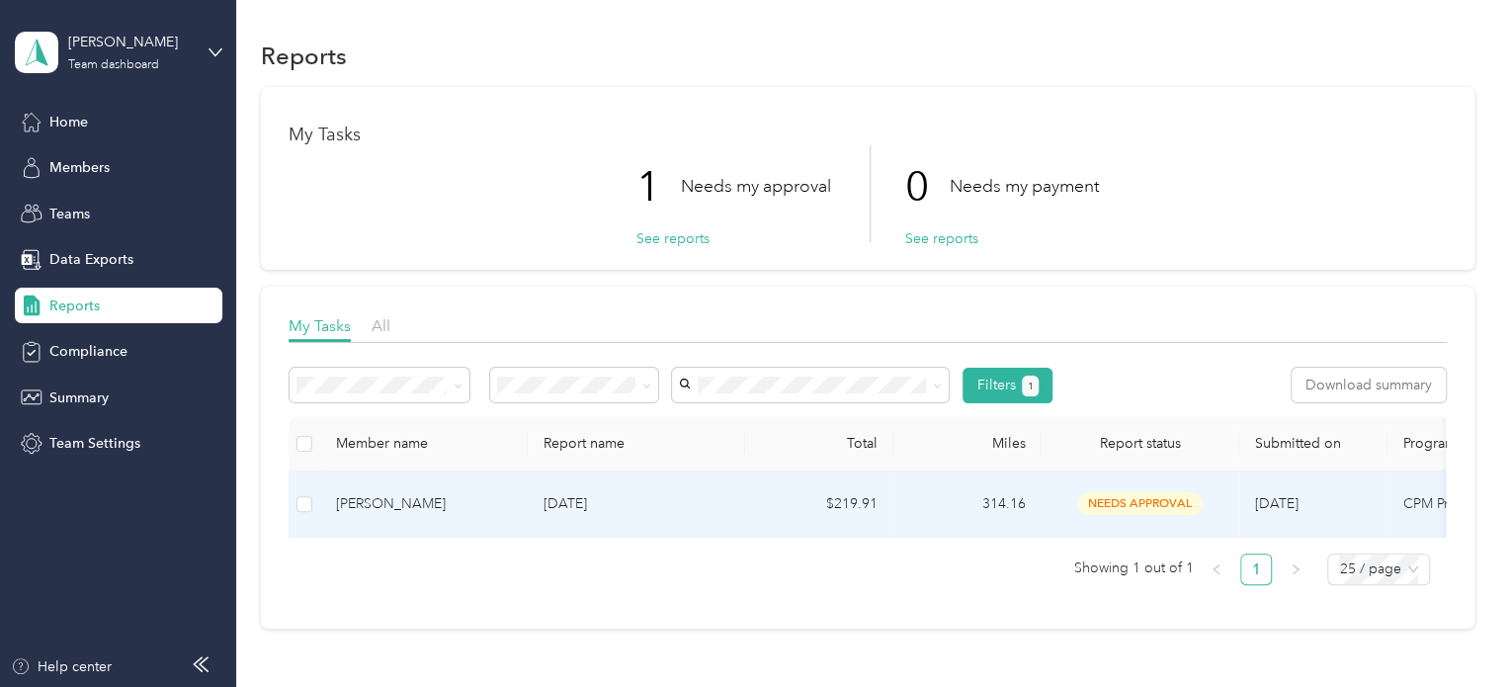
click at [567, 497] on p "[DATE]" at bounding box center [637, 504] width 186 height 22
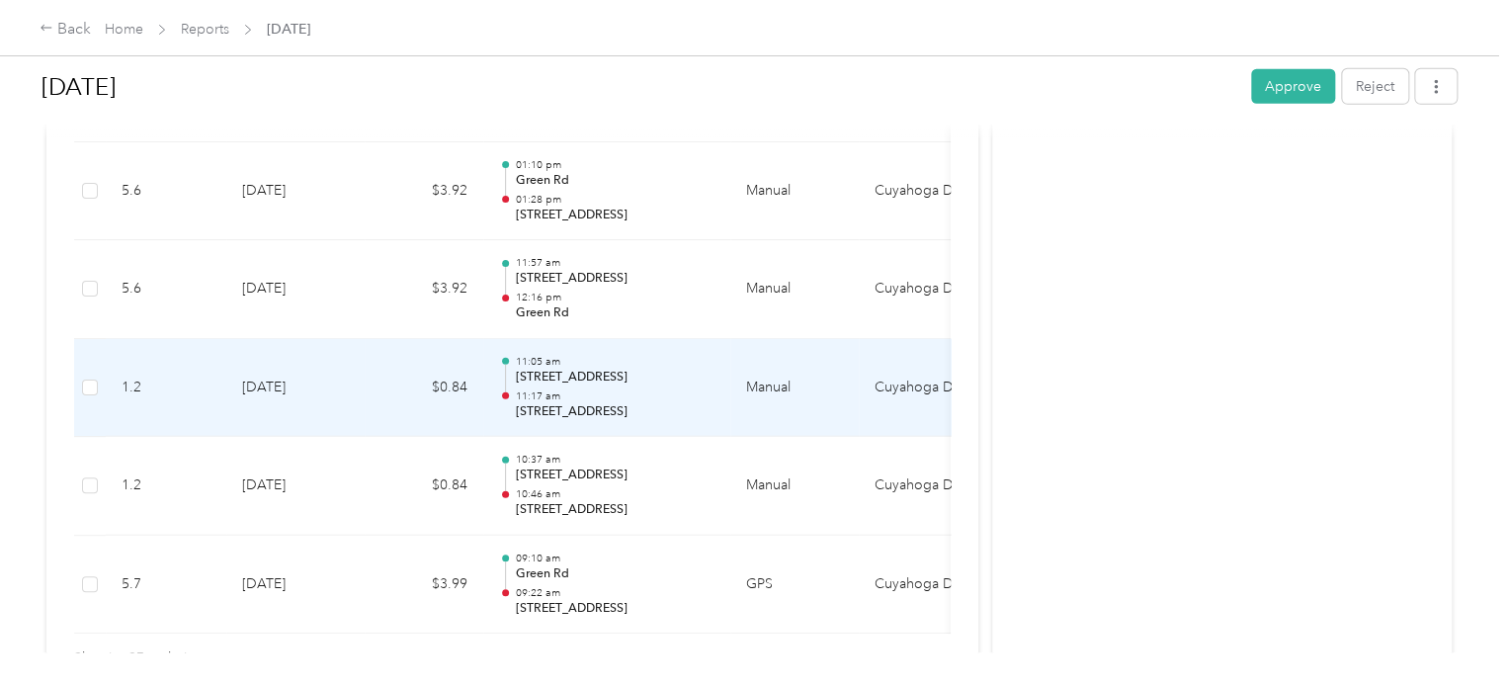
scroll to position [2872, 0]
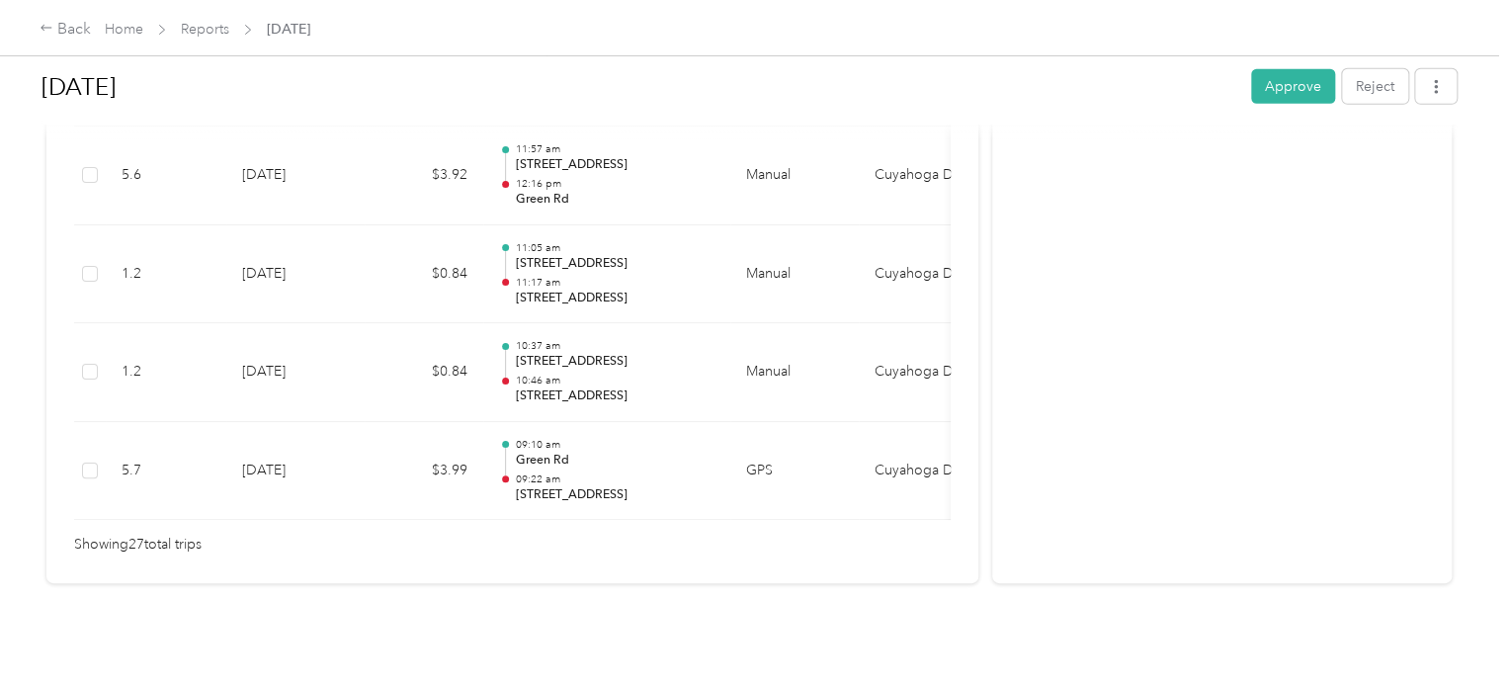
drag, startPoint x: 497, startPoint y: 506, endPoint x: 510, endPoint y: 502, distance: 13.4
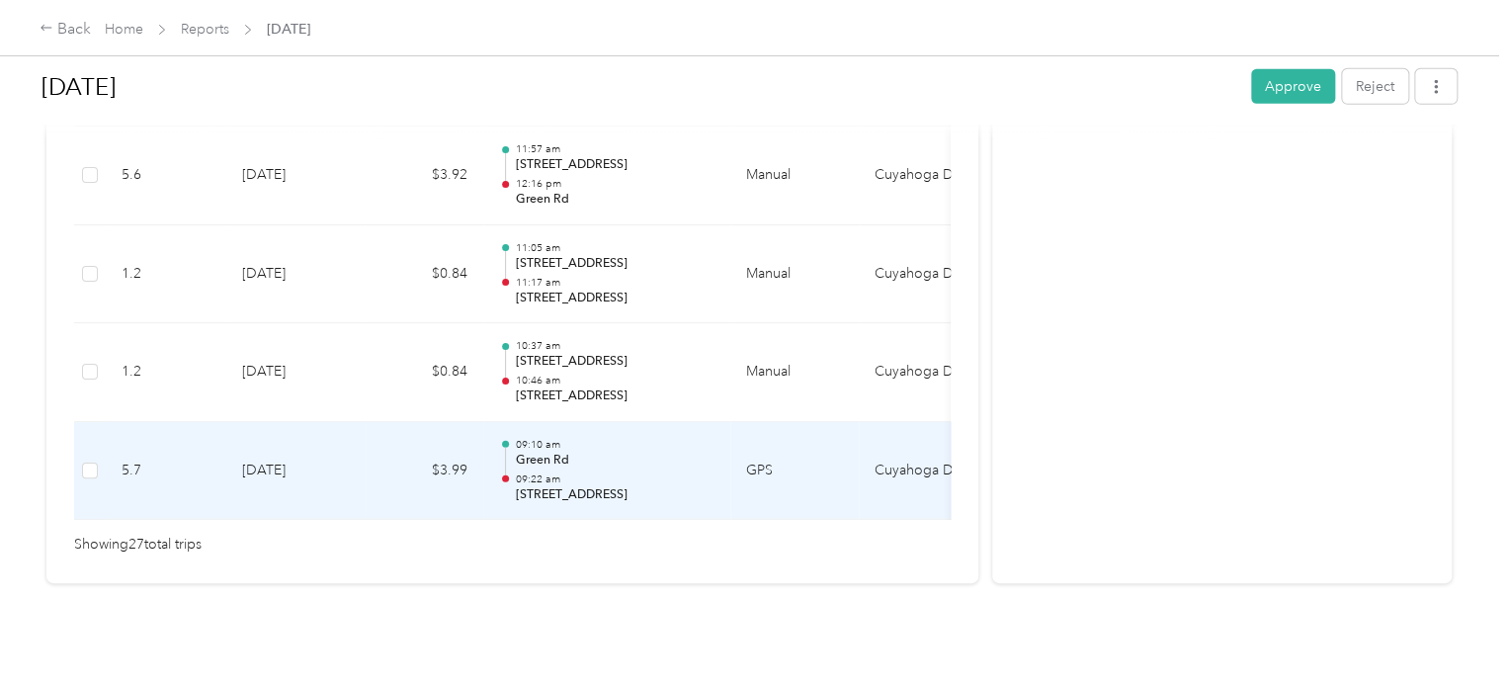
click at [508, 482] on td "09:10 am Green Rd 09:22 am [STREET_ADDRESS]" at bounding box center [606, 471] width 247 height 99
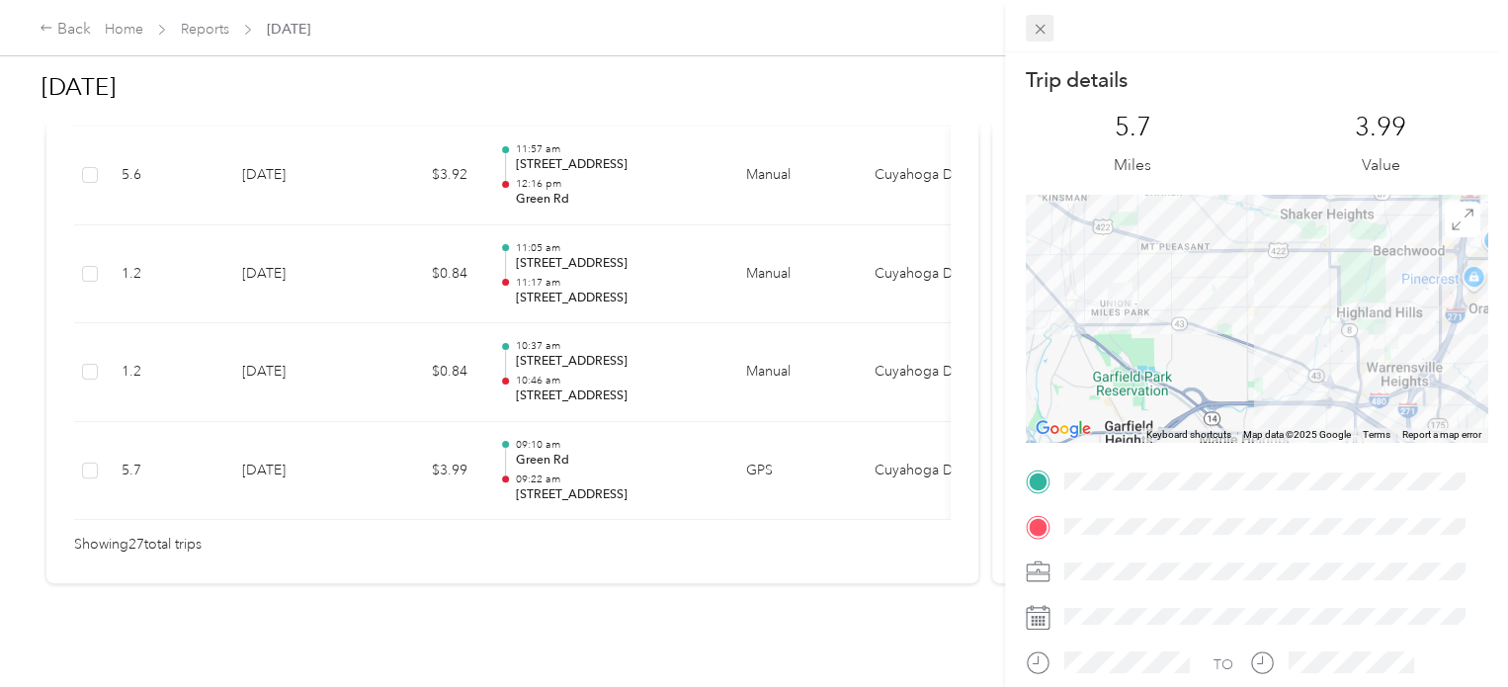
click at [1046, 36] on icon at bounding box center [1040, 29] width 17 height 17
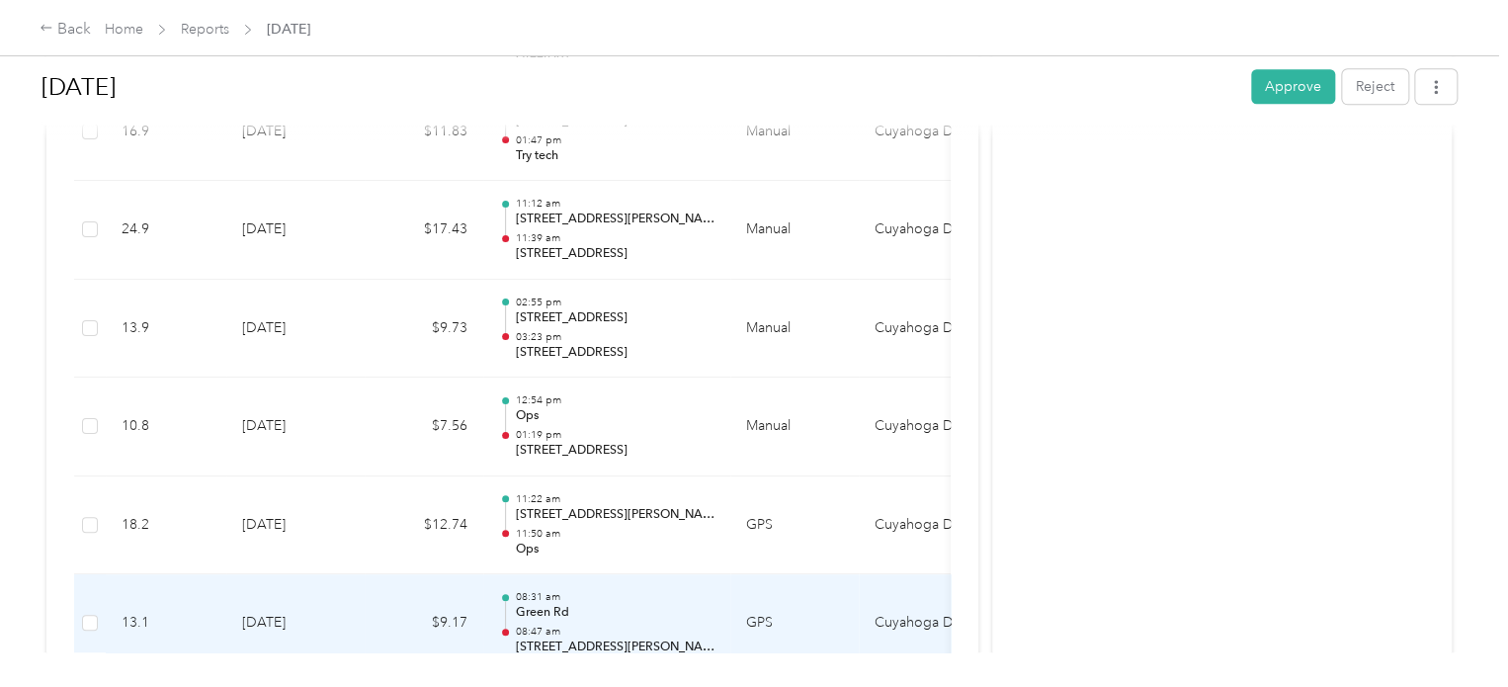
scroll to position [993, 0]
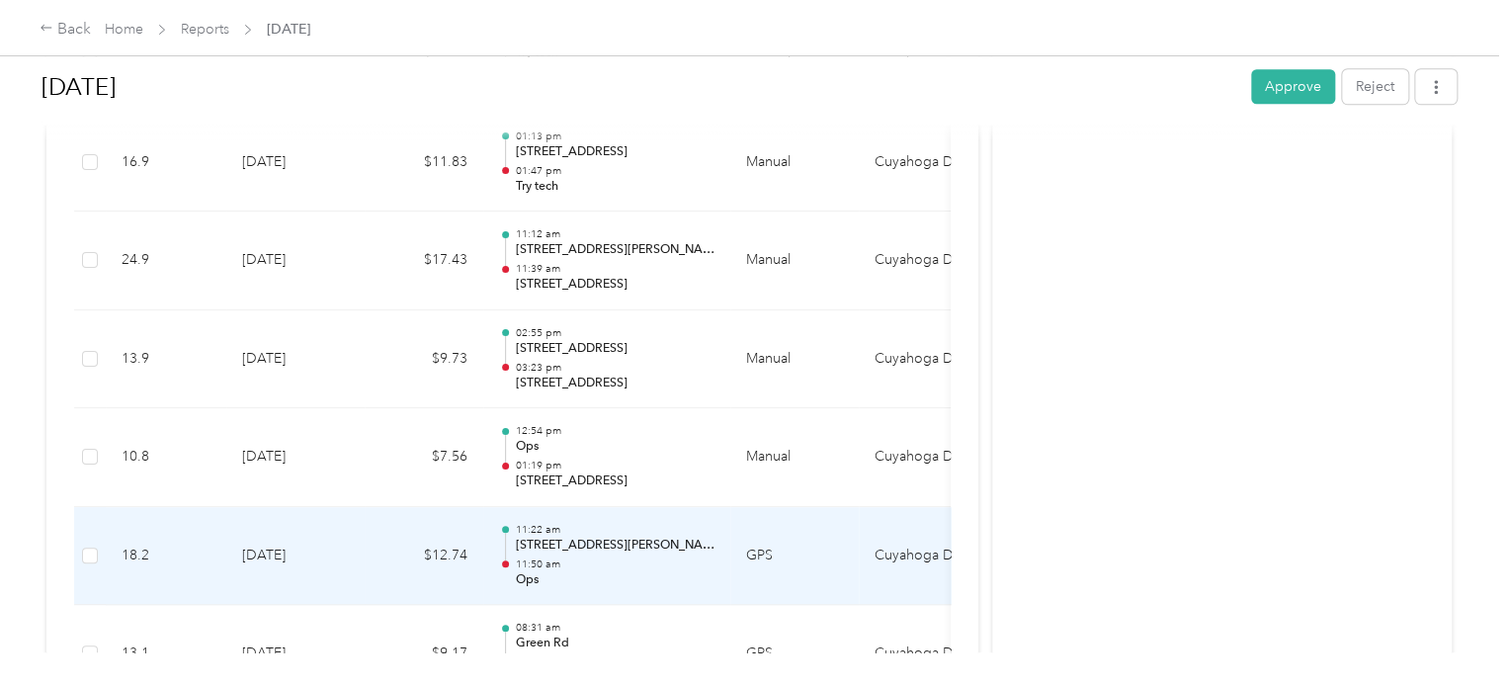
click at [676, 546] on p "[STREET_ADDRESS][PERSON_NAME]" at bounding box center [615, 546] width 200 height 18
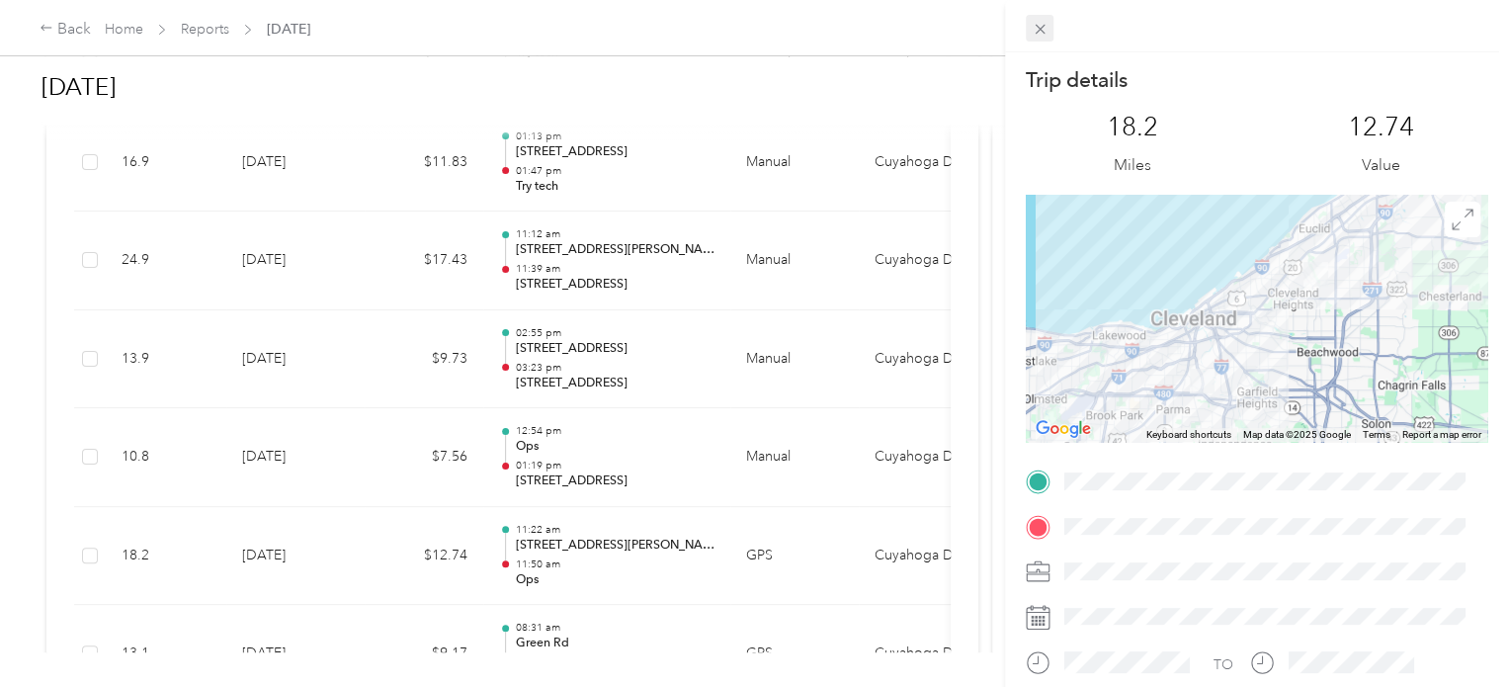
click at [1038, 31] on icon at bounding box center [1040, 30] width 10 height 10
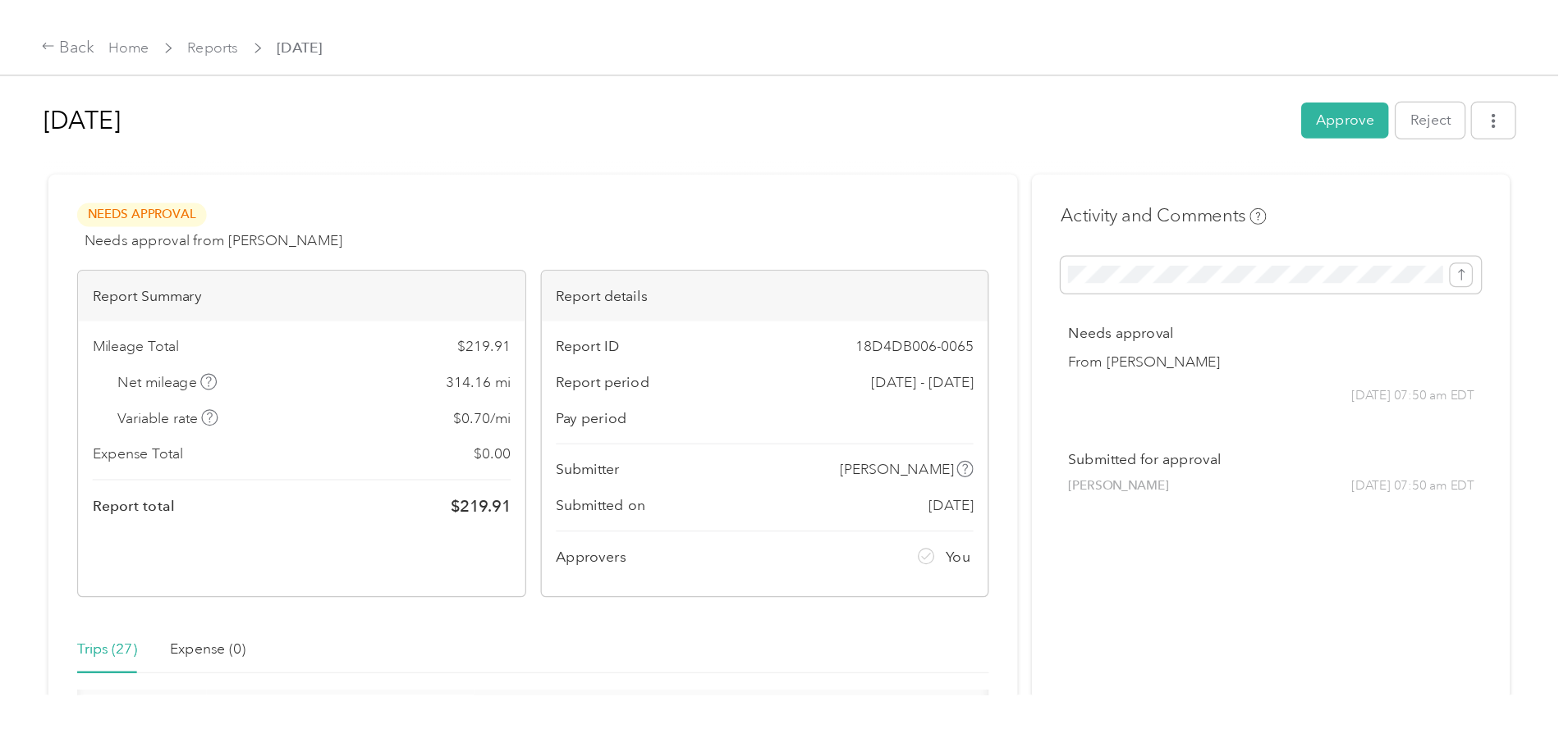
scroll to position [0, 0]
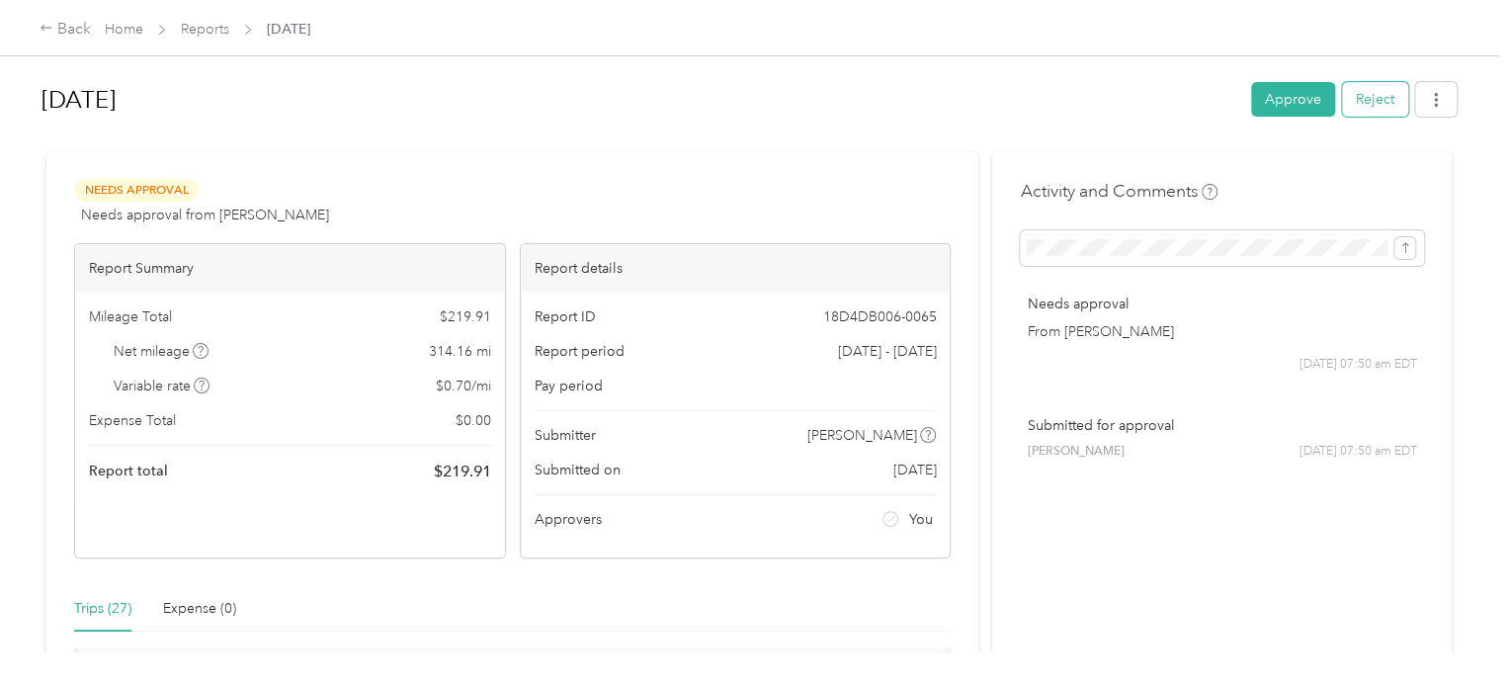
click at [1354, 104] on button "Reject" at bounding box center [1375, 99] width 66 height 35
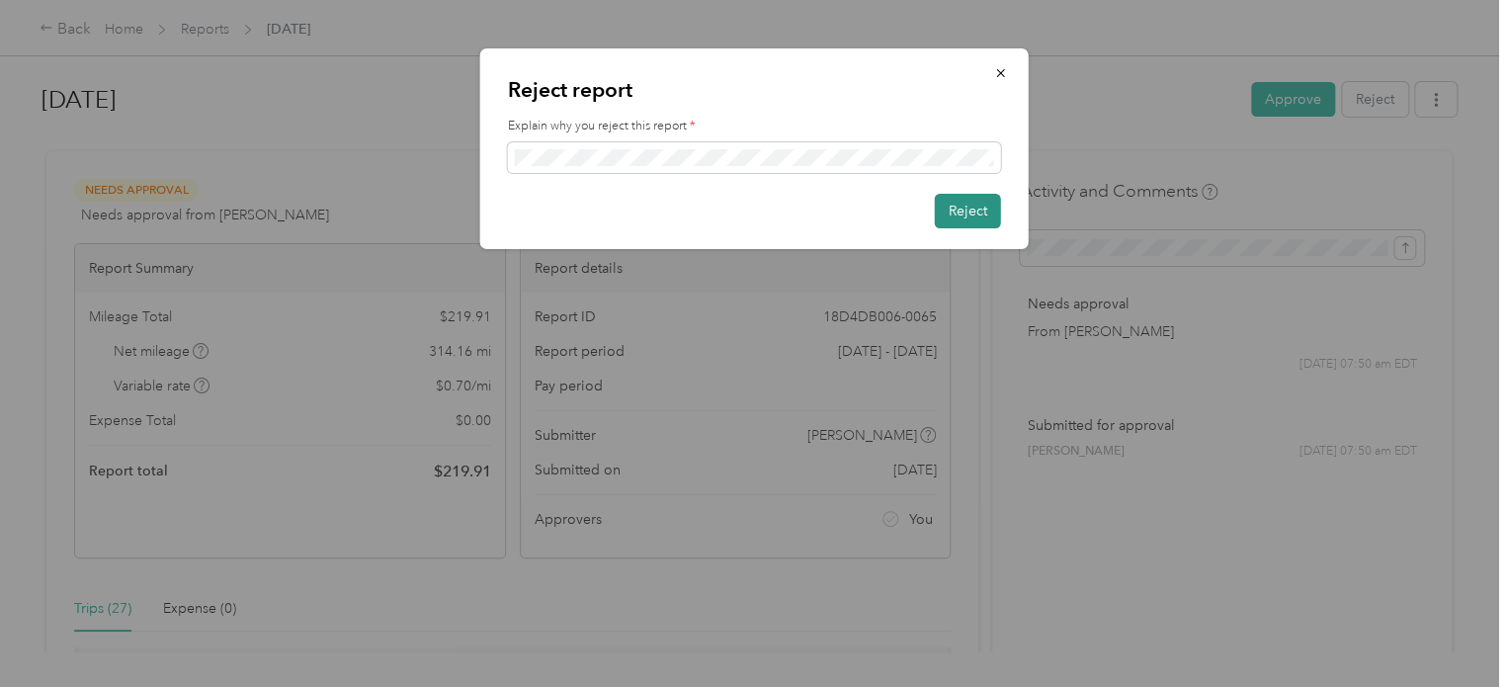
click at [955, 213] on button "Reject" at bounding box center [968, 211] width 66 height 35
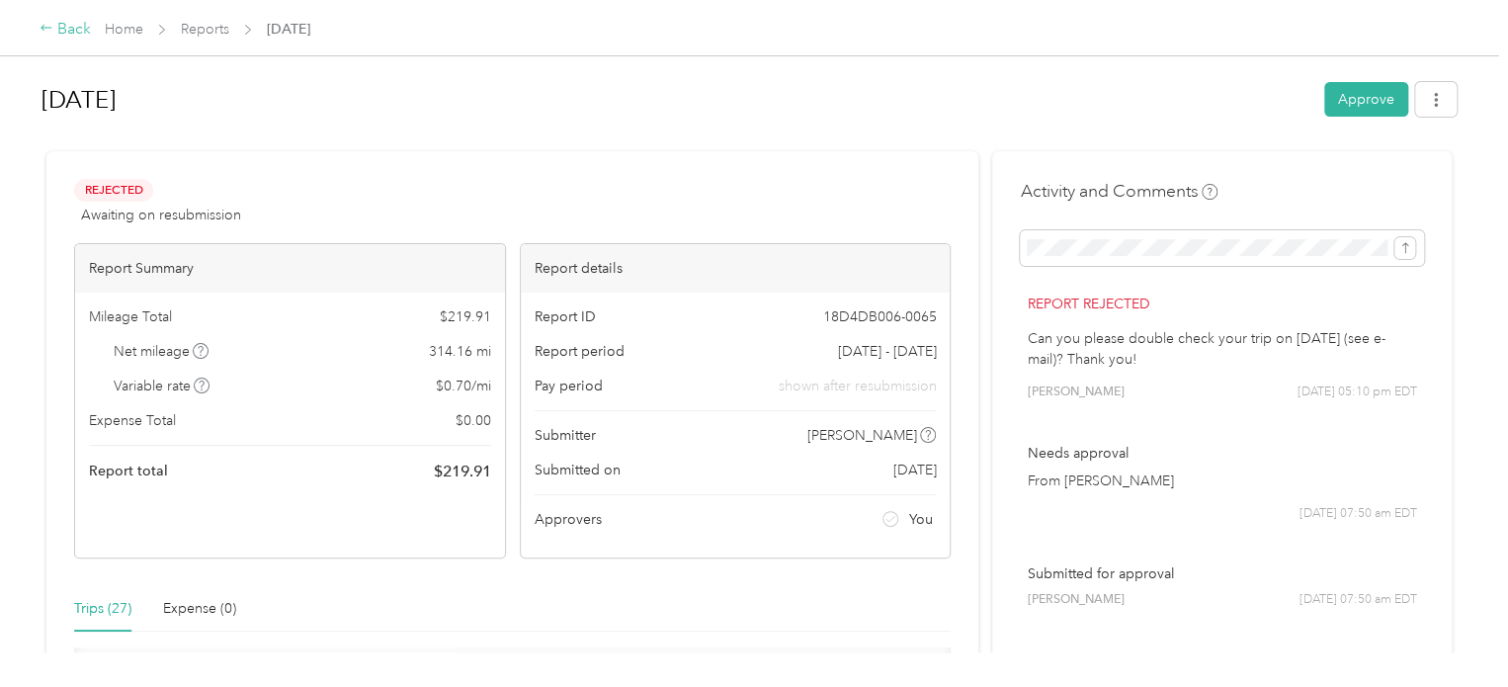
click at [56, 27] on div "Back" at bounding box center [65, 30] width 51 height 24
